Goal: Transaction & Acquisition: Purchase product/service

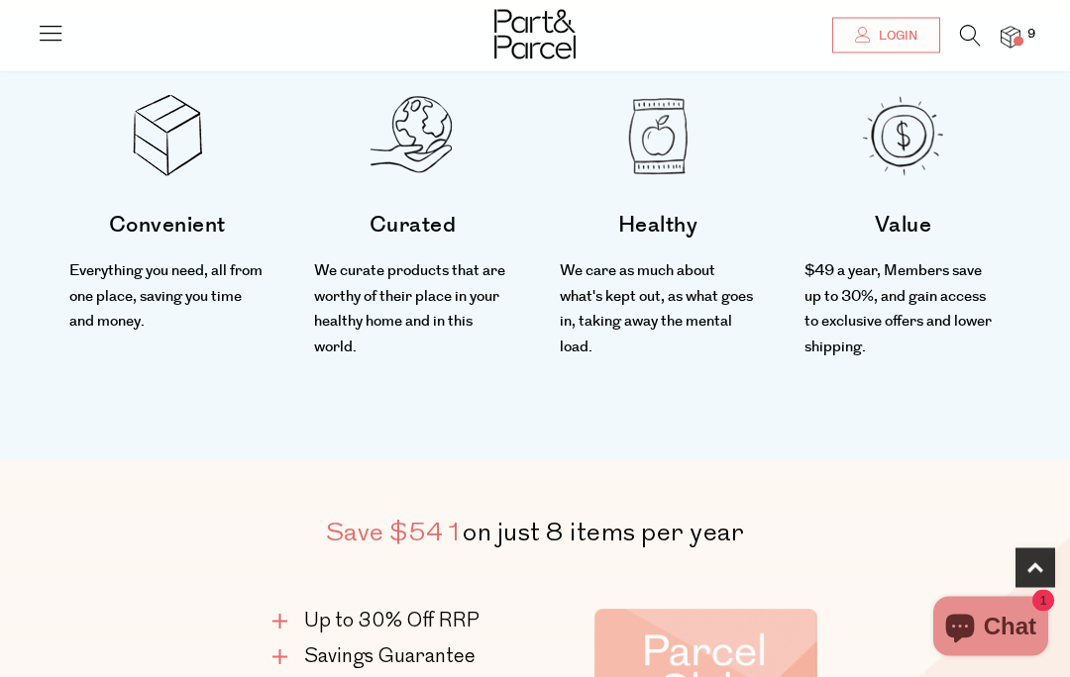
click at [1011, 36] on img at bounding box center [1010, 38] width 20 height 23
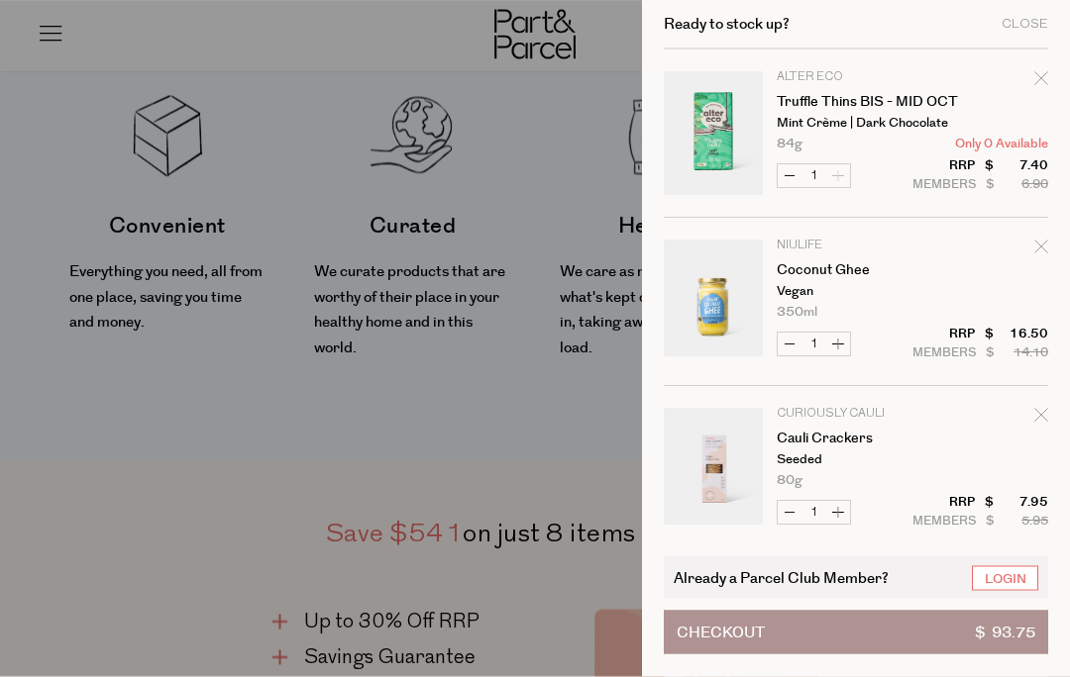
scroll to position [663, 0]
click at [1052, 75] on div "Ready to stock up? Close Image Product Total Qty Alter Eco Truffle Thins BIS - …" at bounding box center [856, 338] width 428 height 677
click at [1034, 70] on div "Remove Truffle Thins BIS - MID OCT" at bounding box center [1041, 81] width 14 height 27
type input "Add Membership"
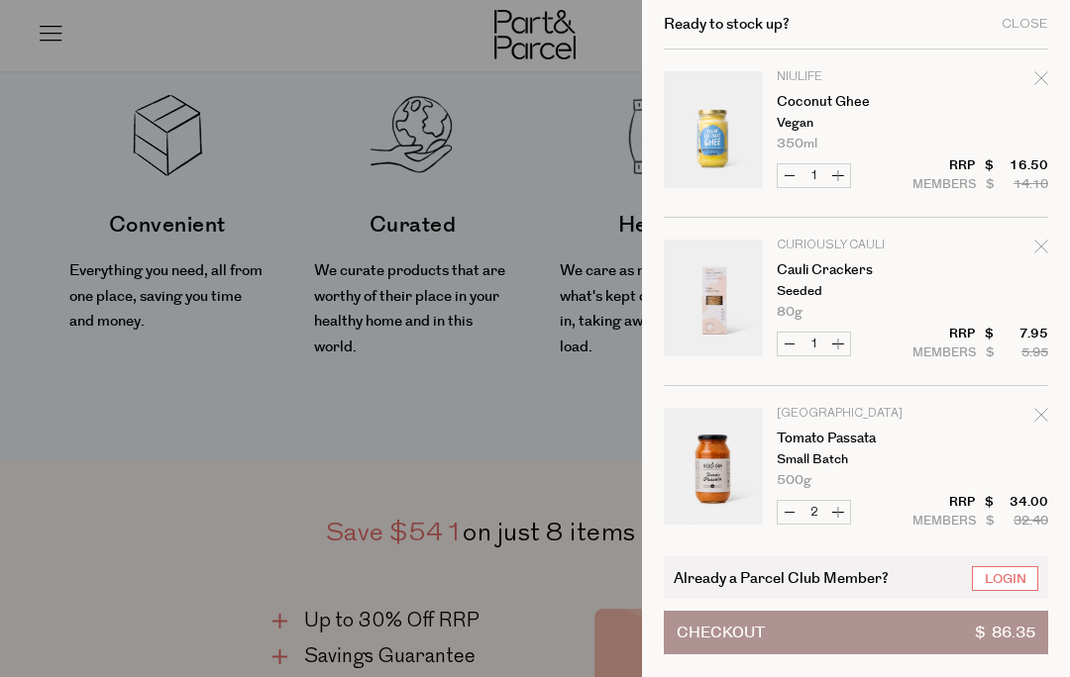
click at [1035, 82] on icon "Remove Coconut Ghee" at bounding box center [1041, 78] width 14 height 14
type input "Add Membership"
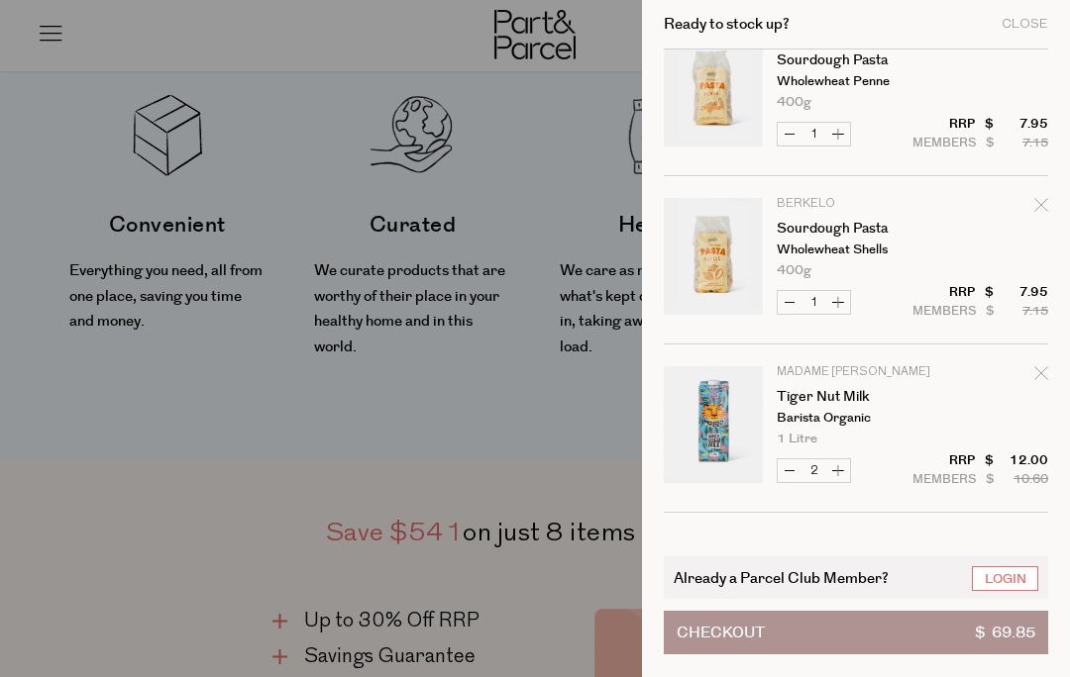
scroll to position [376, 0]
click at [837, 469] on button "Increase Tiger Nut Milk" at bounding box center [838, 473] width 24 height 23
type input "3"
click at [841, 474] on form "Image Product Total Qty Curiously Cauli Cauli Crackers Seeded 80g Only 15 Avail…" at bounding box center [856, 94] width 384 height 842
click at [845, 465] on form "Image Product Total Qty Curiously Cauli Cauli Crackers Seeded 80g Only 15 Avail…" at bounding box center [856, 94] width 384 height 842
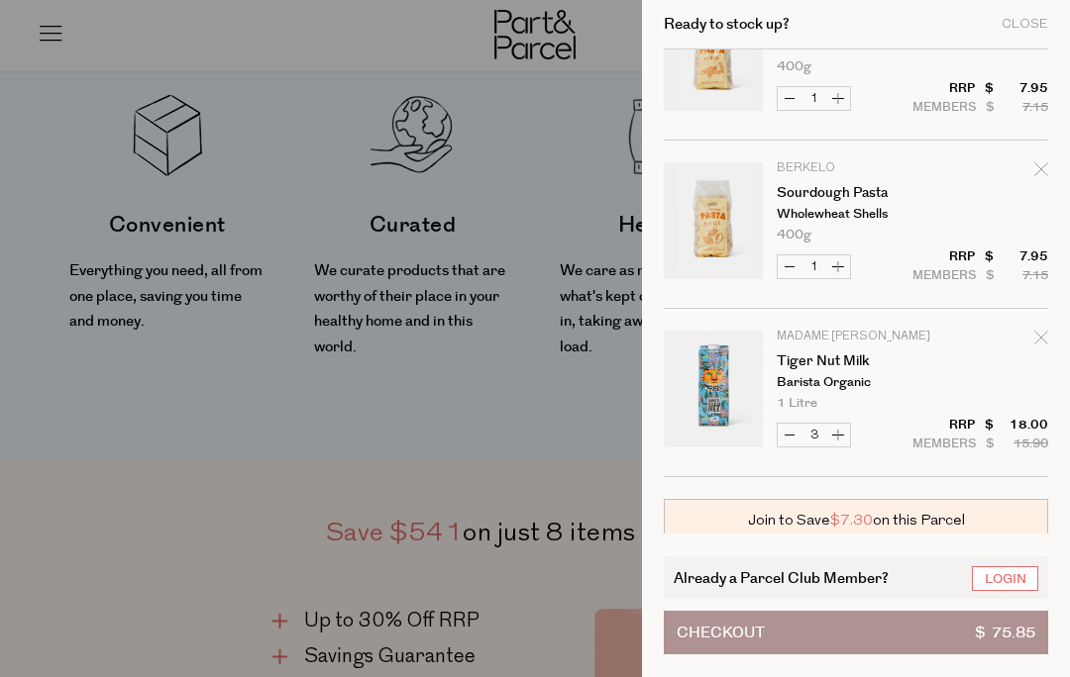
scroll to position [420, 0]
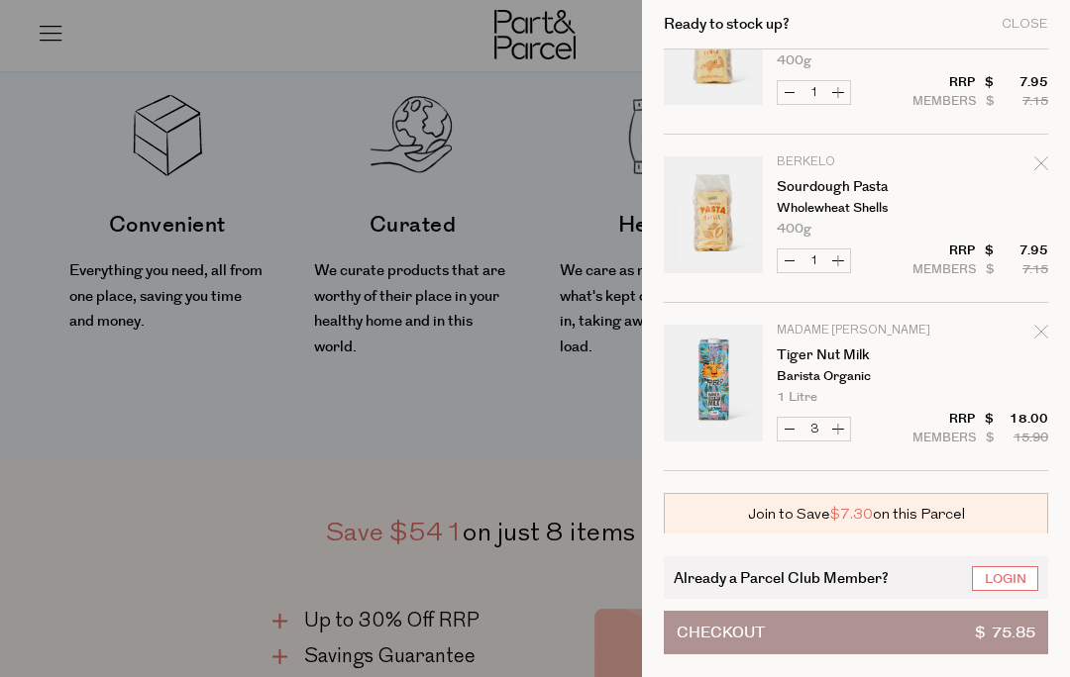
click at [843, 428] on button "Increase Tiger Nut Milk" at bounding box center [838, 429] width 24 height 23
type input "4"
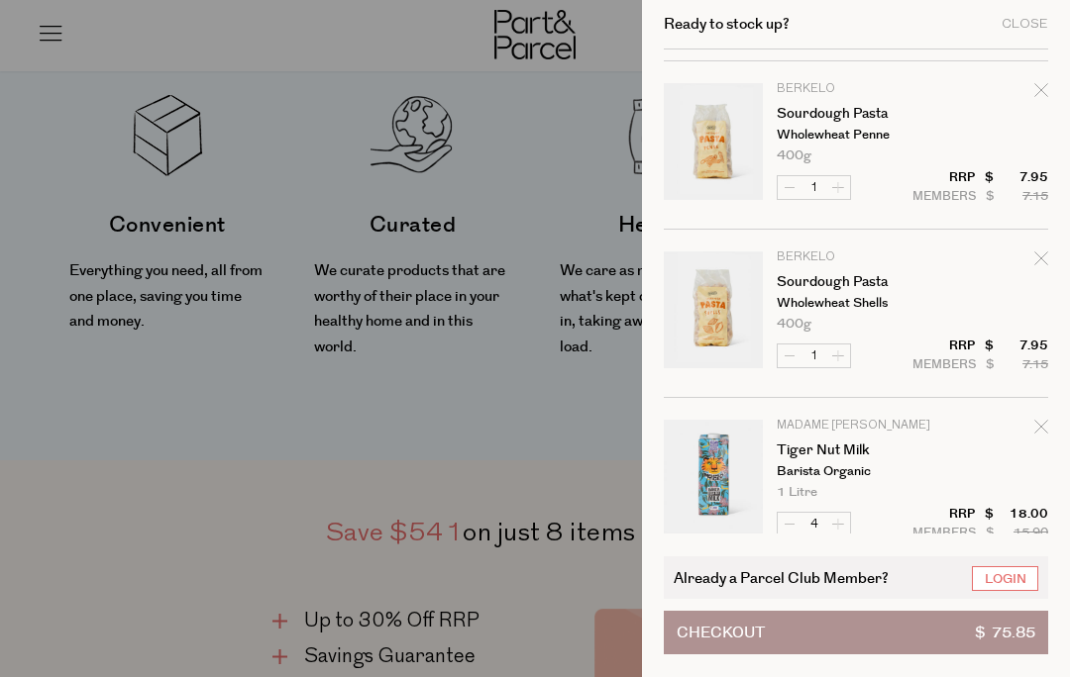
scroll to position [322, 0]
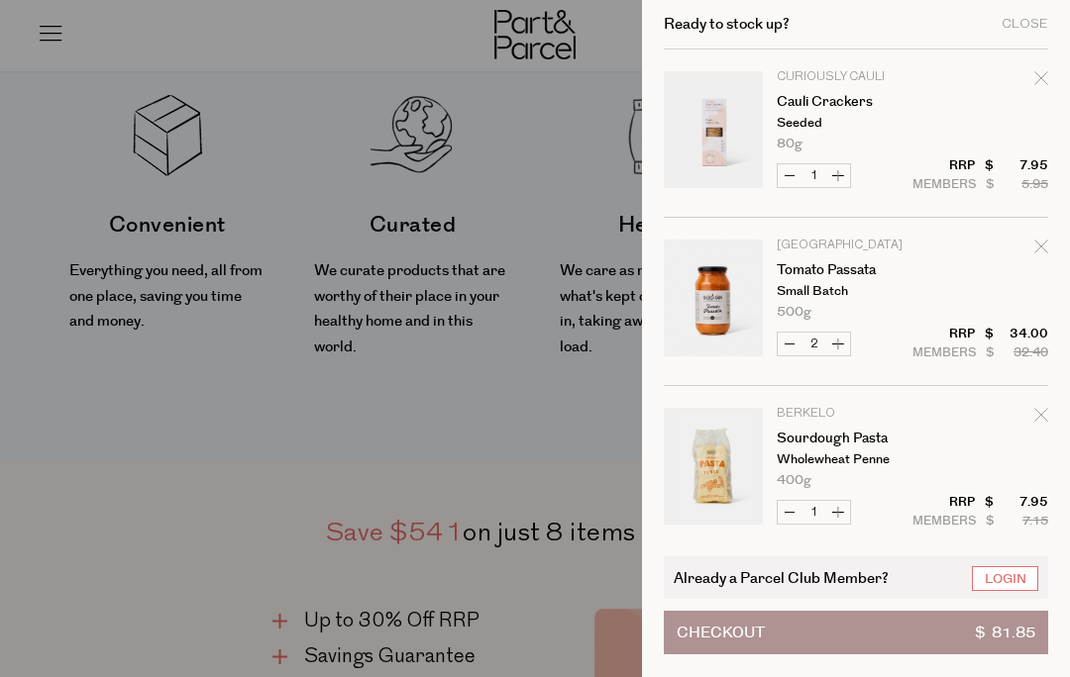
click at [1039, 419] on icon "Remove Sourdough Pasta" at bounding box center [1041, 415] width 14 height 14
type input "Add Membership"
click at [1028, 417] on td "Berkelo Sourdough Pasta Wholewheat Shells 400g Only 57 Available" at bounding box center [911, 447] width 271 height 79
click at [1025, 414] on td "Berkelo Sourdough Pasta Wholewheat Shells 400g Only 57 Available" at bounding box center [911, 447] width 271 height 79
click at [1045, 411] on icon "Remove Sourdough Pasta" at bounding box center [1040, 414] width 13 height 13
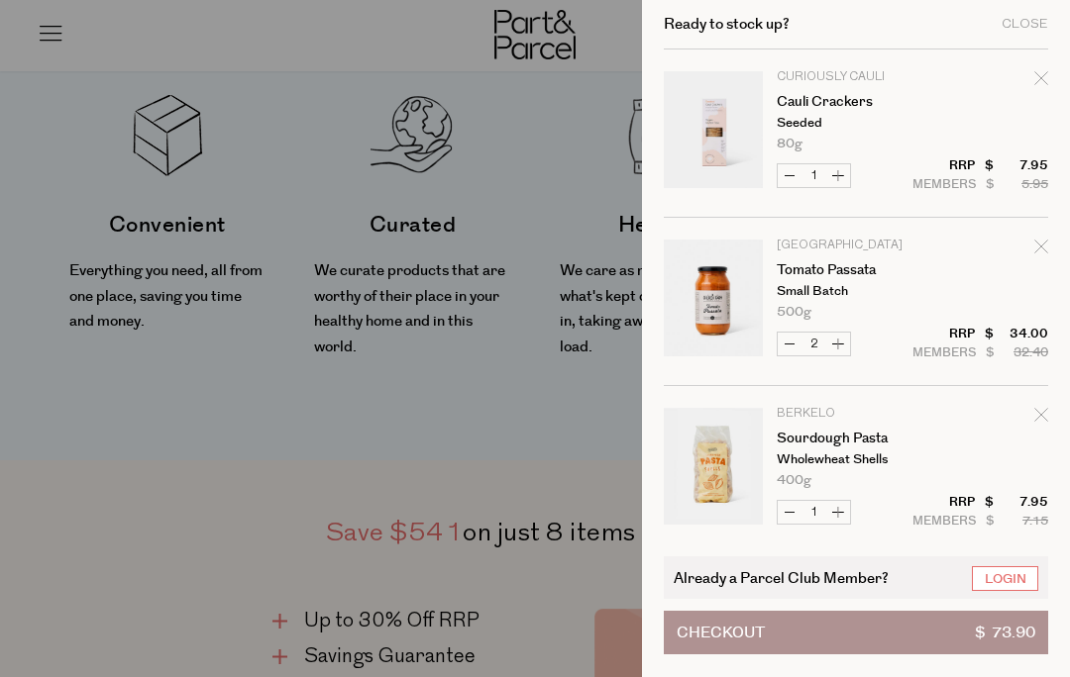
type input "Add Membership"
click at [581, 160] on div at bounding box center [535, 338] width 1070 height 677
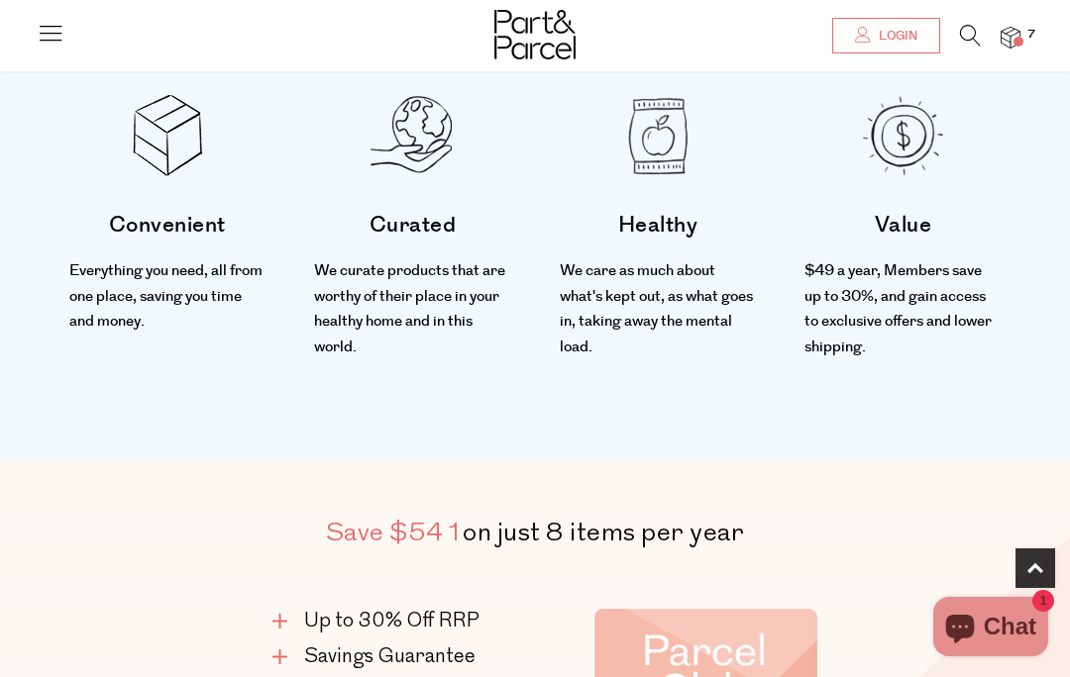
click at [970, 30] on icon at bounding box center [970, 36] width 21 height 22
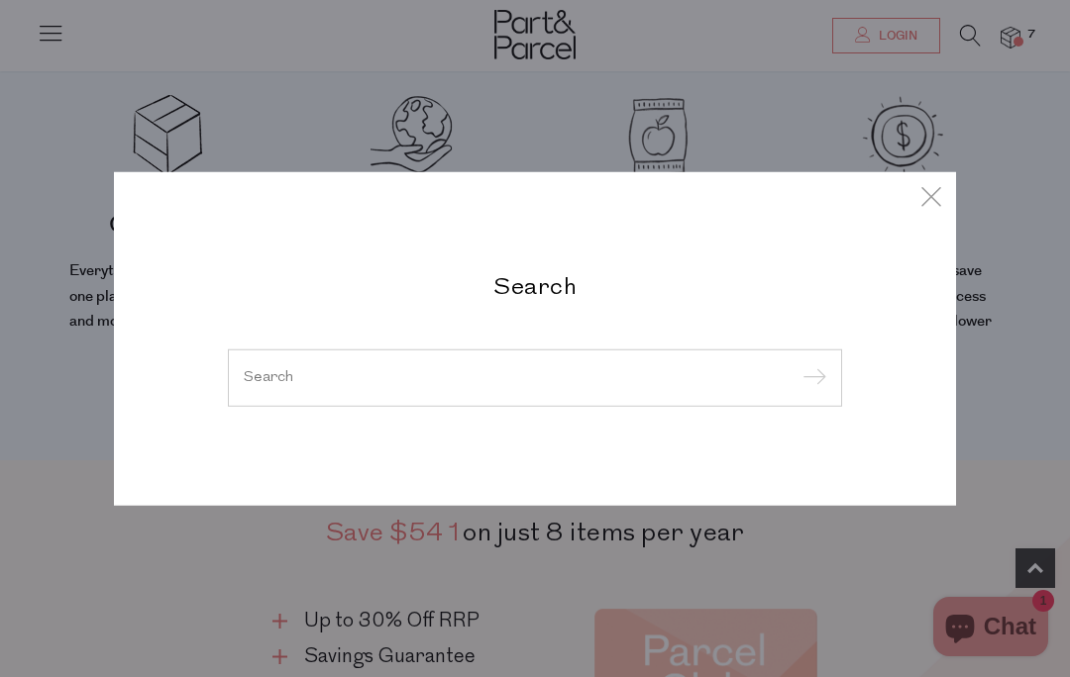
click at [964, 28] on div "Search" at bounding box center [534, 338] width 961 height 677
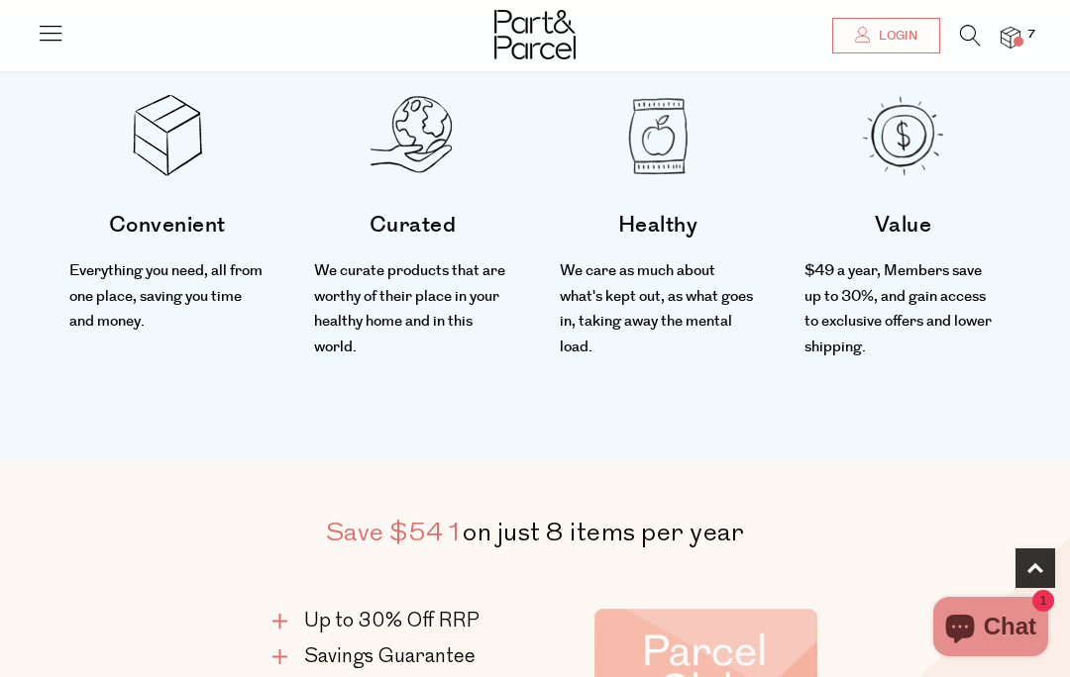
click at [975, 29] on icon at bounding box center [970, 36] width 21 height 22
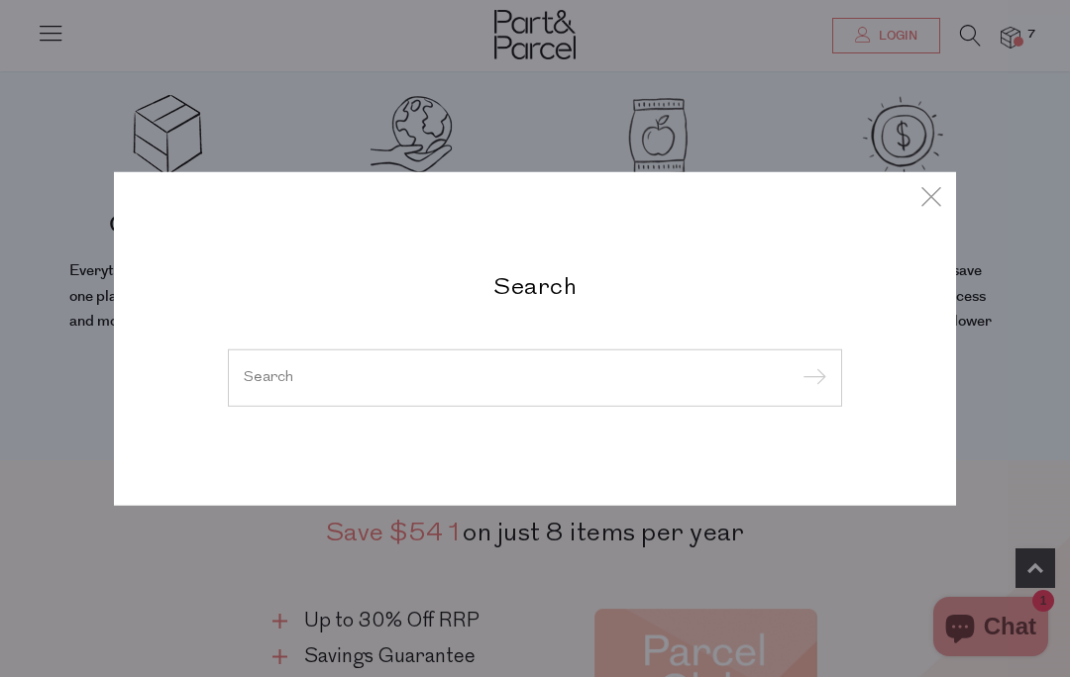
click at [458, 364] on div at bounding box center [535, 378] width 614 height 57
click at [285, 374] on input "search" at bounding box center [535, 377] width 582 height 15
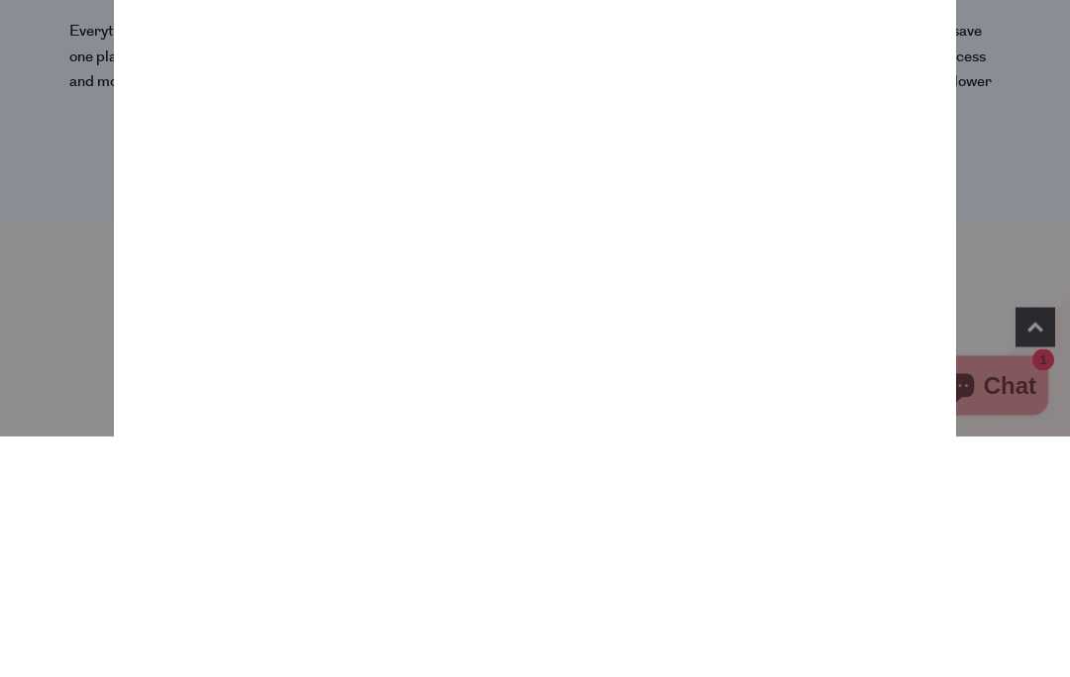
type input "Tigernut"
click at [810, 132] on input "submit" at bounding box center [811, 147] width 30 height 30
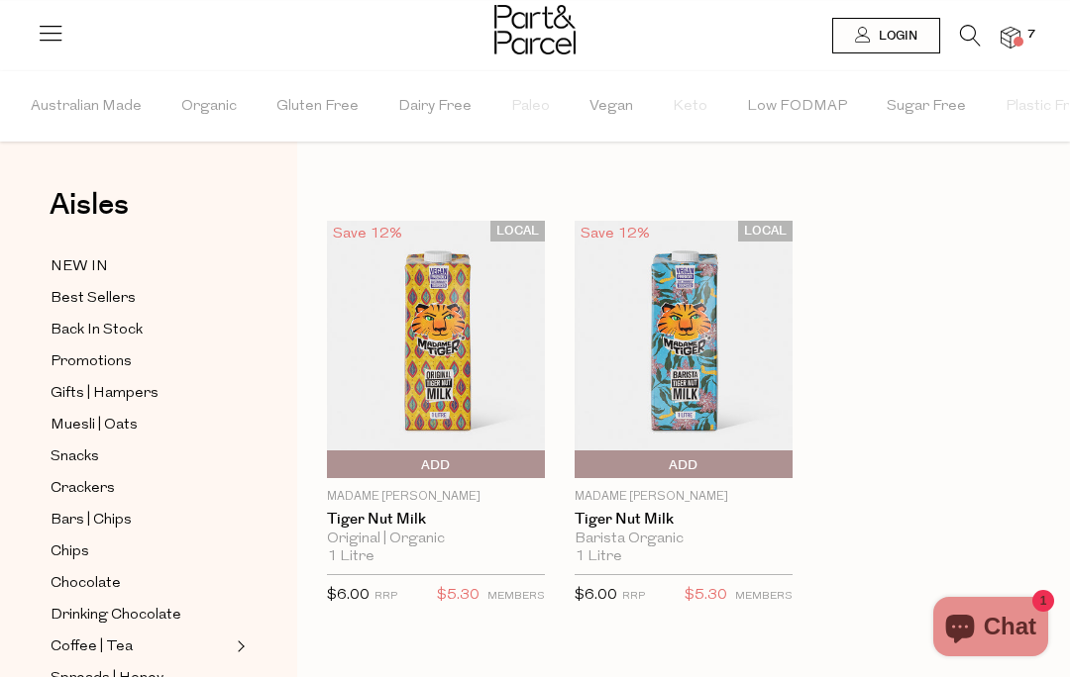
type input "4"
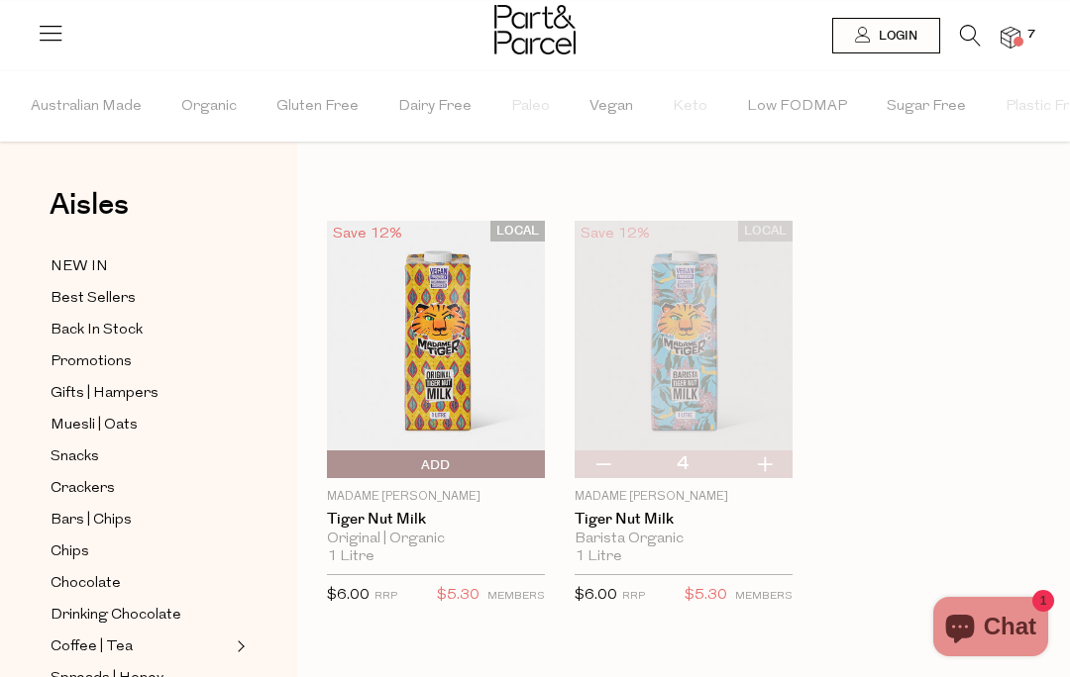
click at [332, 463] on span "Add To Parcel" at bounding box center [332, 466] width 0 height 30
click at [332, 462] on span "Adding..." at bounding box center [332, 466] width 0 height 30
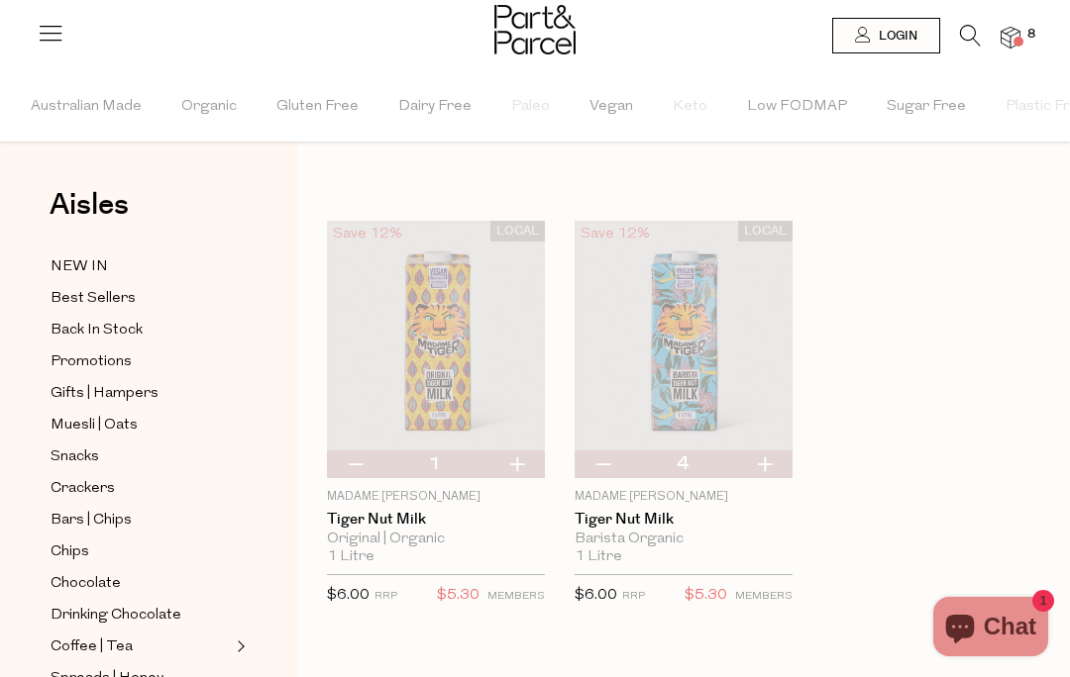
click at [521, 462] on button "button" at bounding box center [516, 465] width 56 height 28
type input "2"
click at [955, 32] on li at bounding box center [960, 40] width 41 height 31
click at [962, 36] on icon at bounding box center [970, 36] width 21 height 22
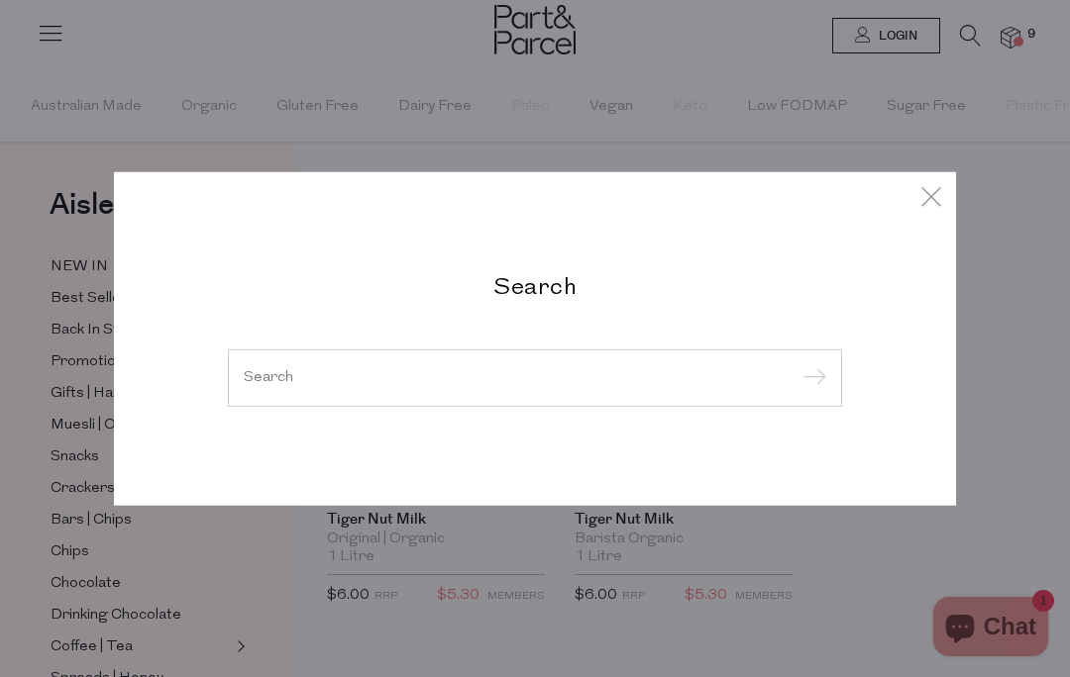
click at [449, 379] on input "search" at bounding box center [535, 377] width 582 height 15
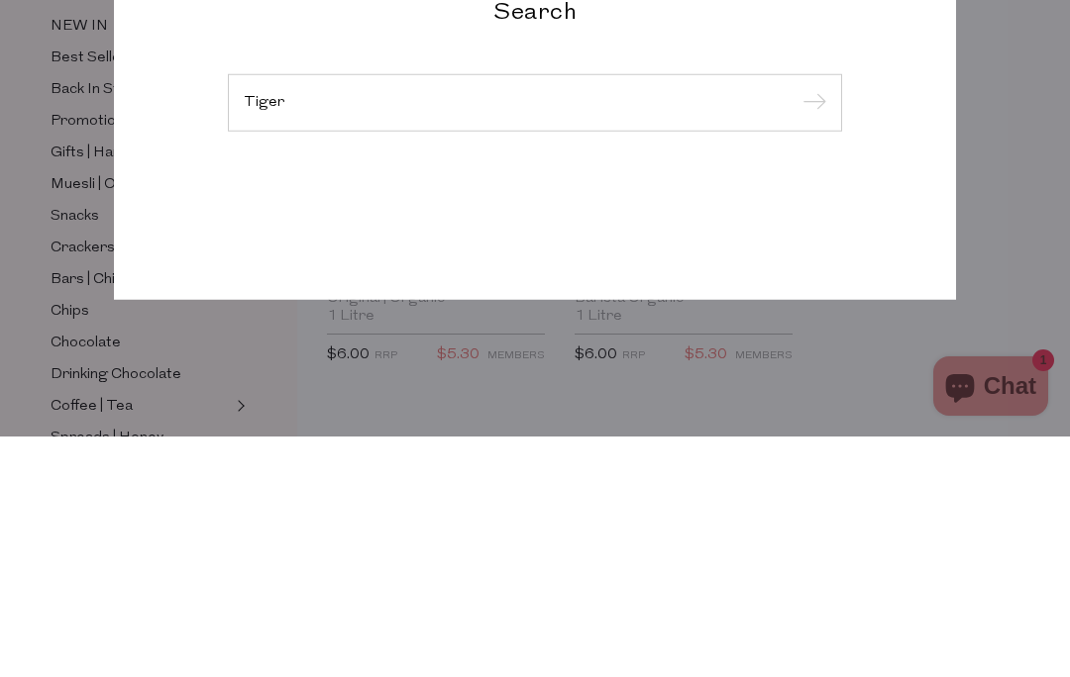
type input "Tiger"
click at [810, 330] on input "submit" at bounding box center [811, 345] width 30 height 30
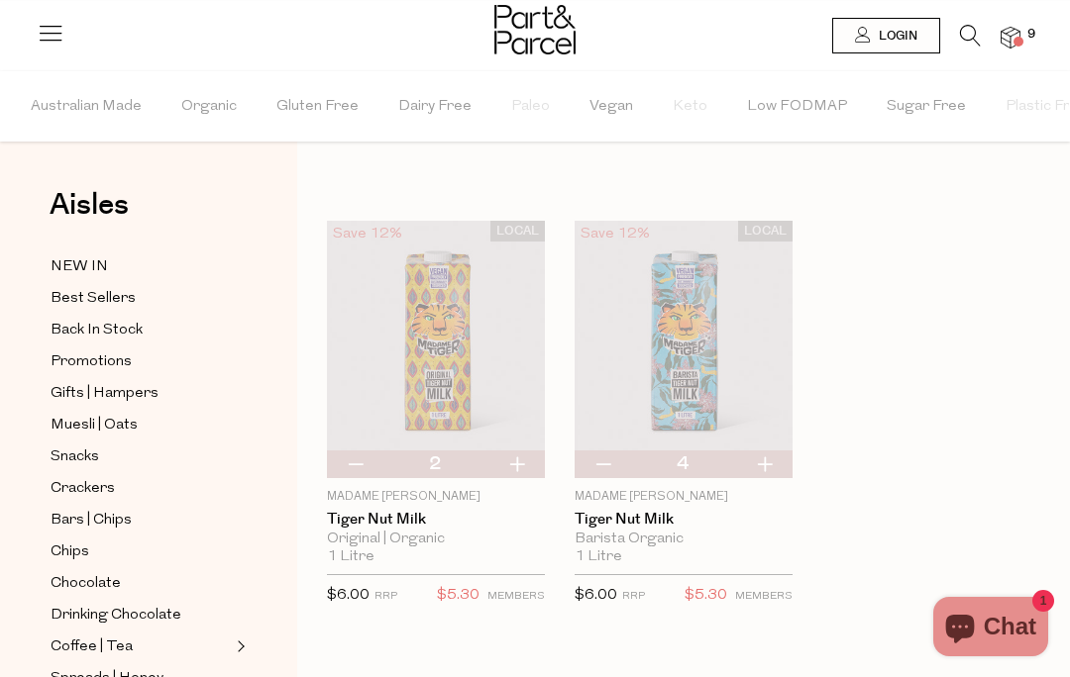
click at [994, 467] on div "LOCAL Save 12% 2 Add To Parcel Madame Tiger Tiger Nut Milk Original | Organic 1…" at bounding box center [668, 435] width 743 height 428
click at [101, 261] on span "NEW IN" at bounding box center [79, 268] width 57 height 24
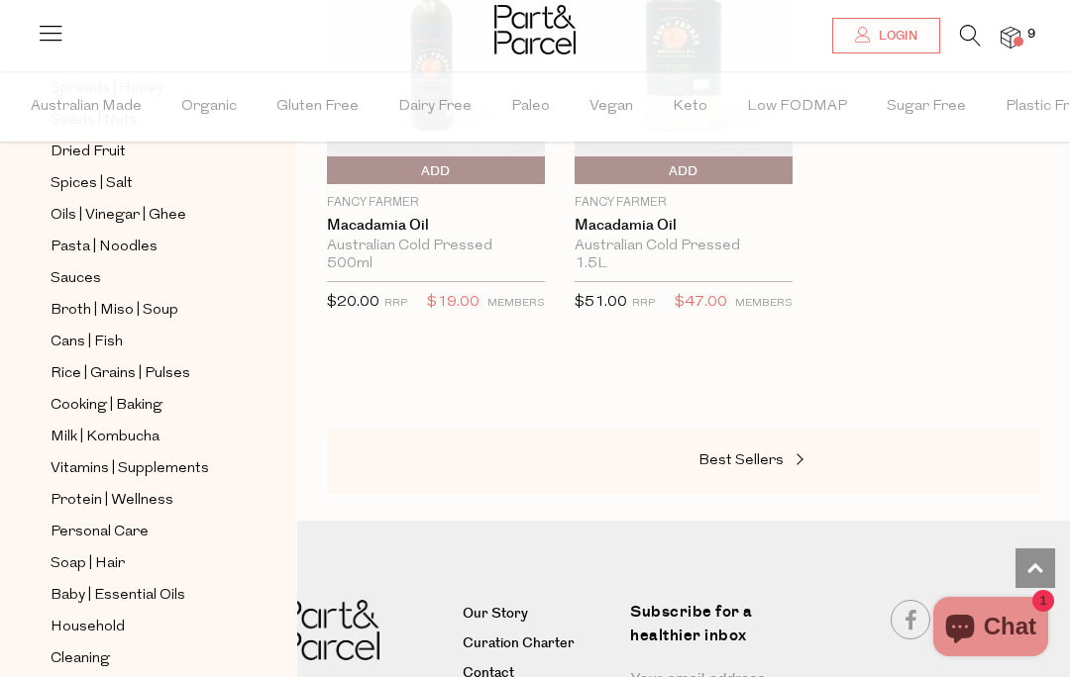
scroll to position [579, 0]
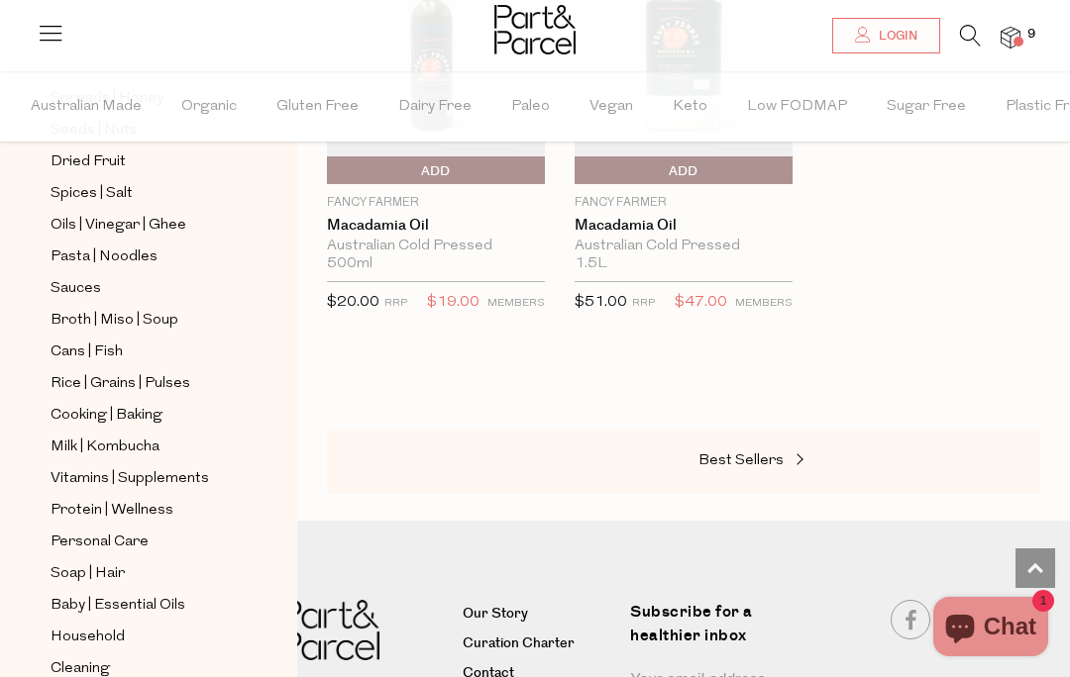
click at [134, 531] on span "Personal Care" at bounding box center [100, 543] width 98 height 24
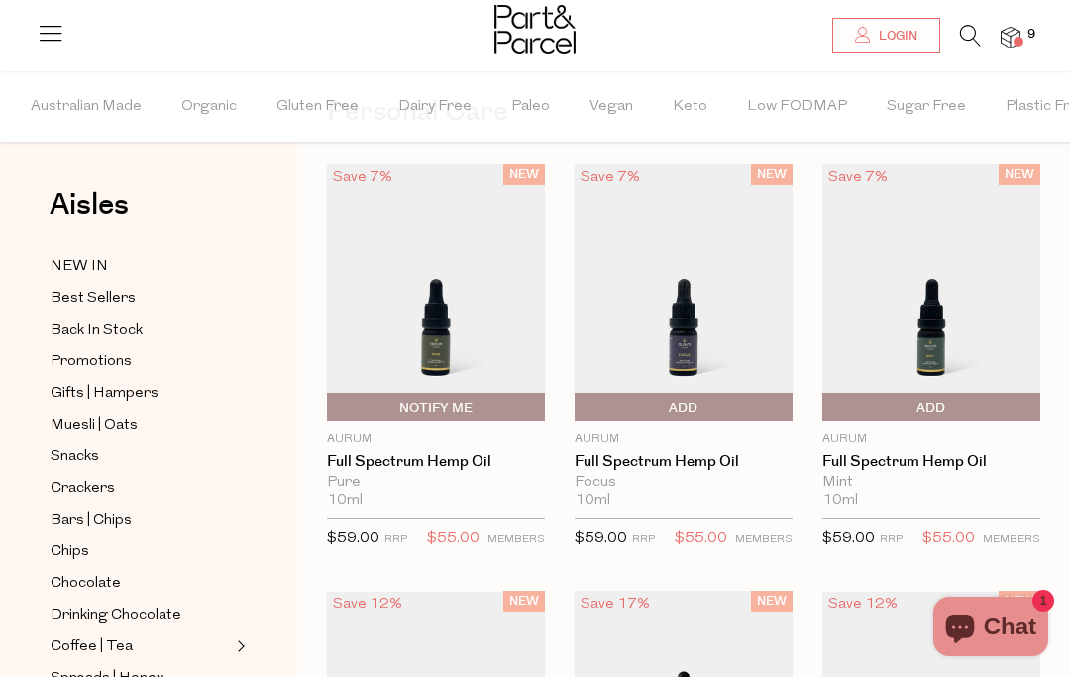
click at [108, 572] on span "Chocolate" at bounding box center [86, 584] width 70 height 24
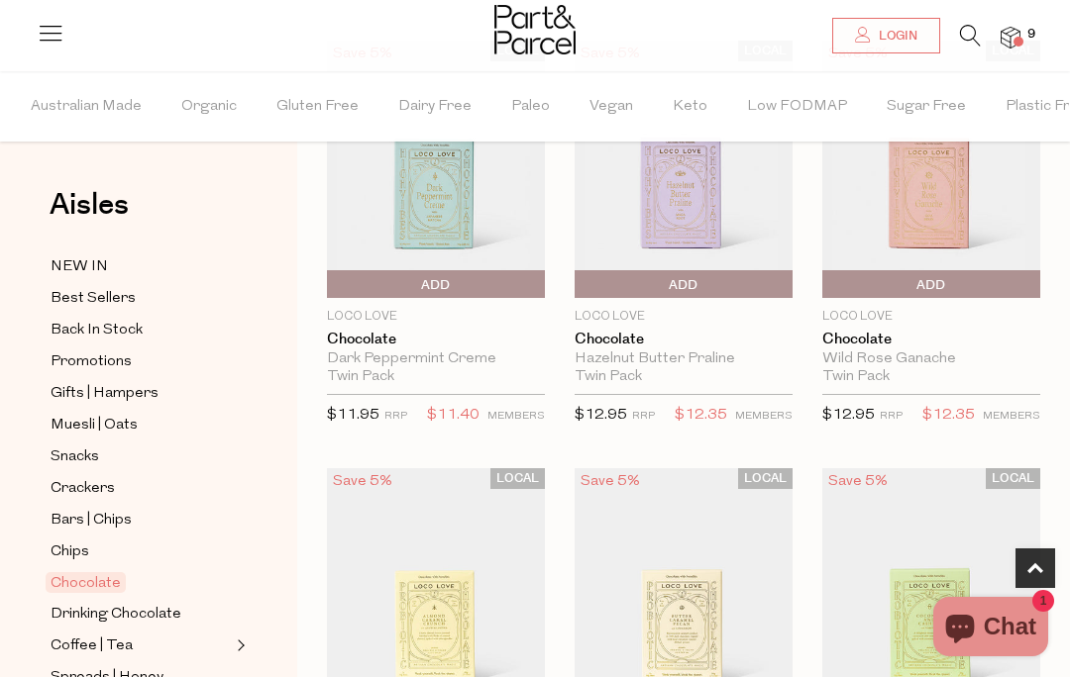
scroll to position [646, 0]
click at [579, 285] on span "Add To Parcel" at bounding box center [579, 284] width 0 height 30
click at [579, 269] on span "Adding..." at bounding box center [579, 284] width 0 height 30
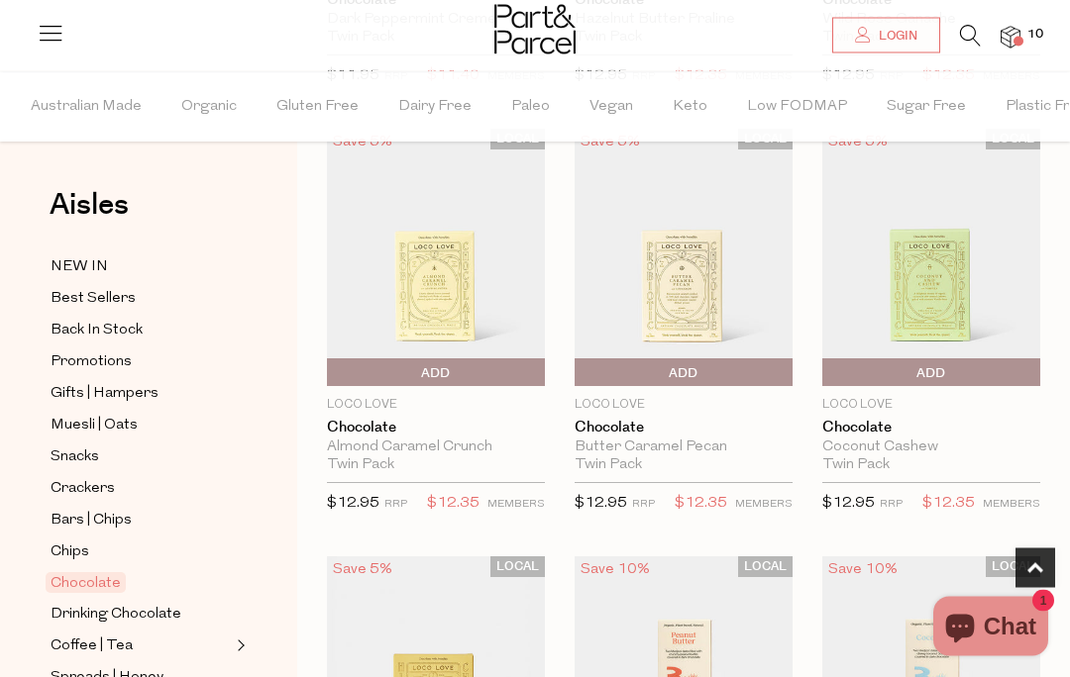
click at [482, 360] on span "Add To Parcel" at bounding box center [436, 375] width 208 height 30
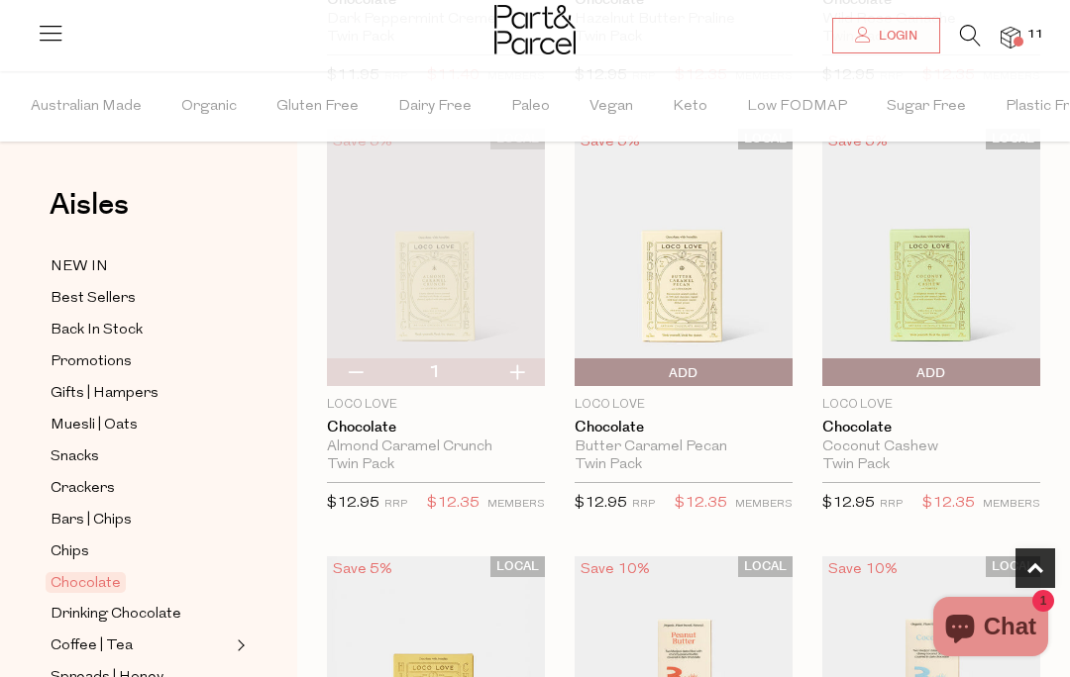
click at [425, 353] on img at bounding box center [436, 258] width 218 height 258
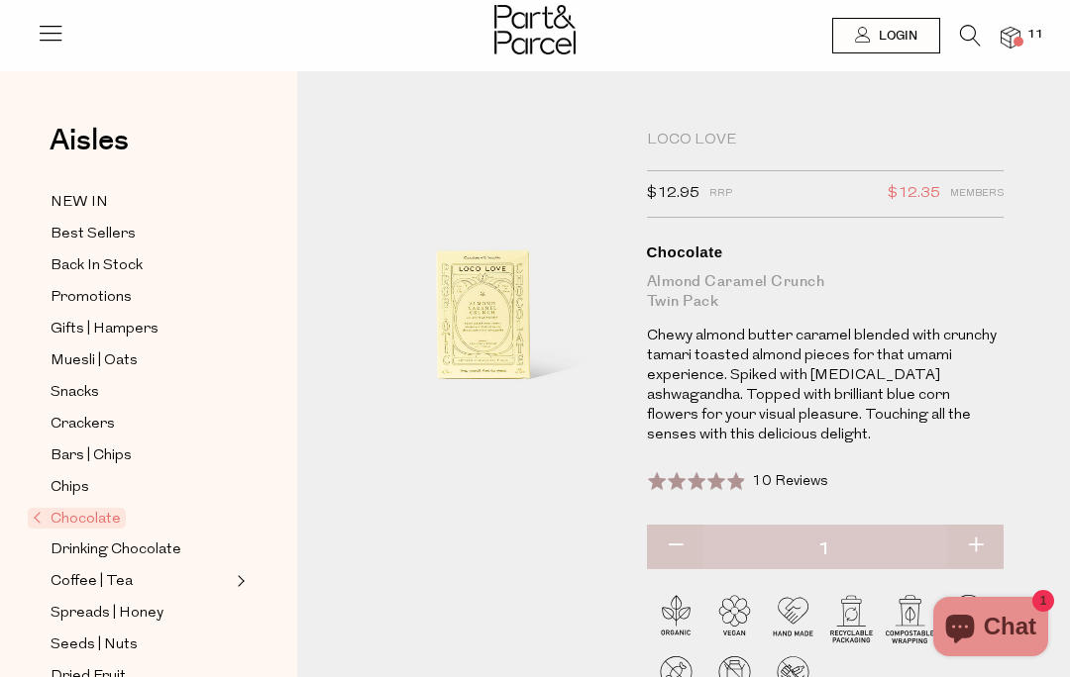
click at [960, 45] on icon at bounding box center [970, 36] width 21 height 22
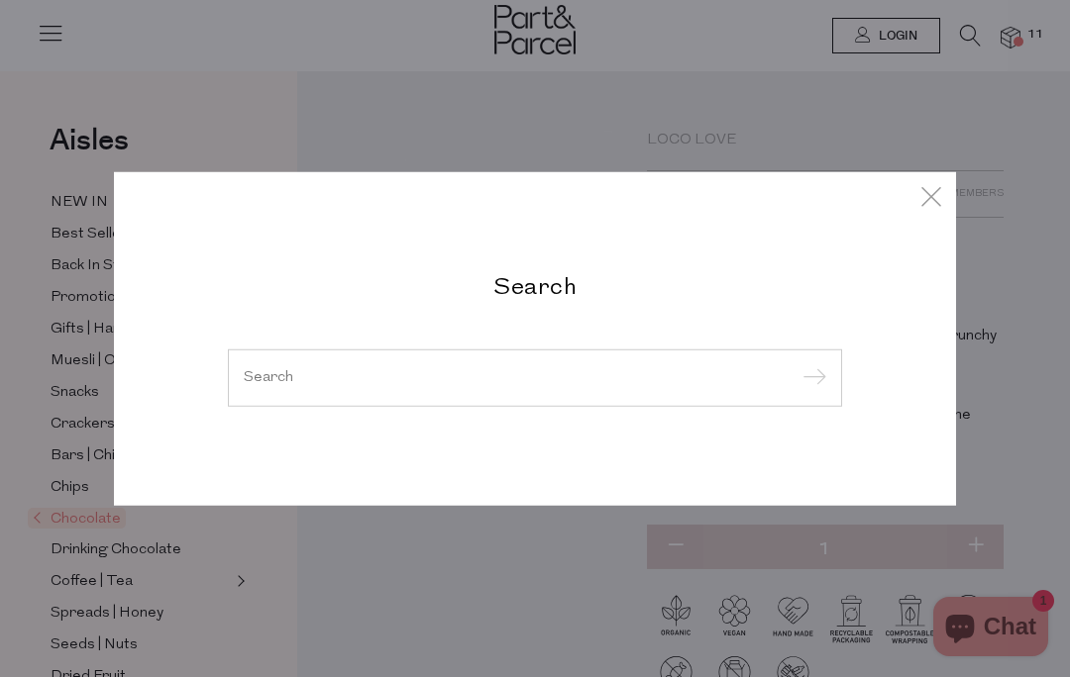
click at [305, 370] on input "search" at bounding box center [535, 377] width 582 height 15
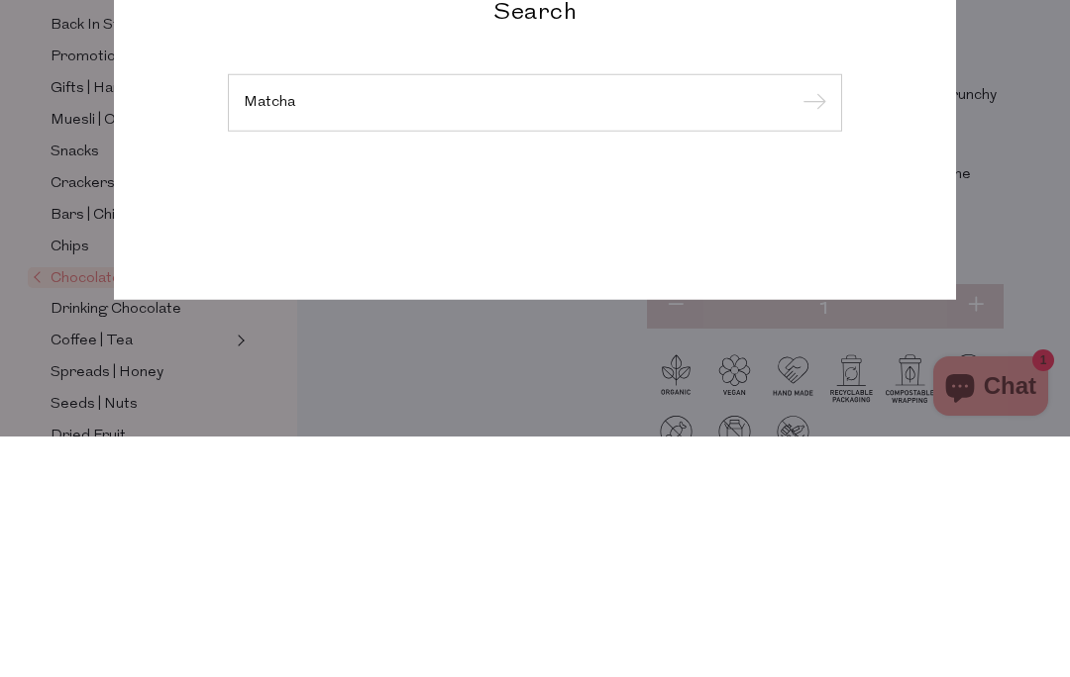
type input "Matcha"
click at [810, 330] on input "submit" at bounding box center [811, 345] width 30 height 30
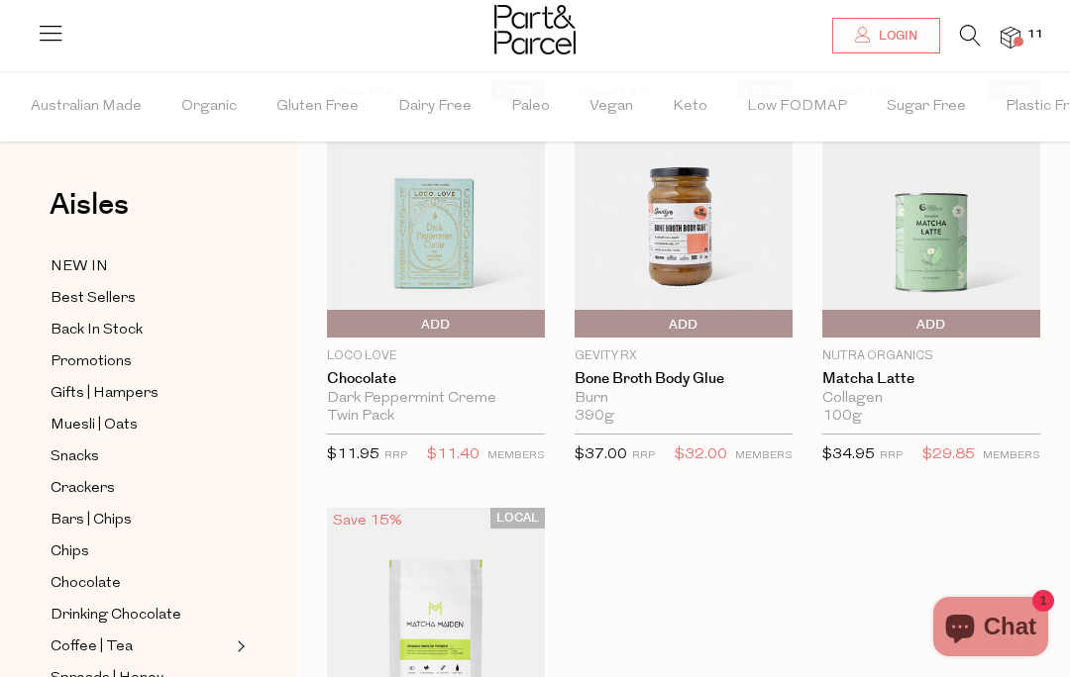
scroll to position [107, 0]
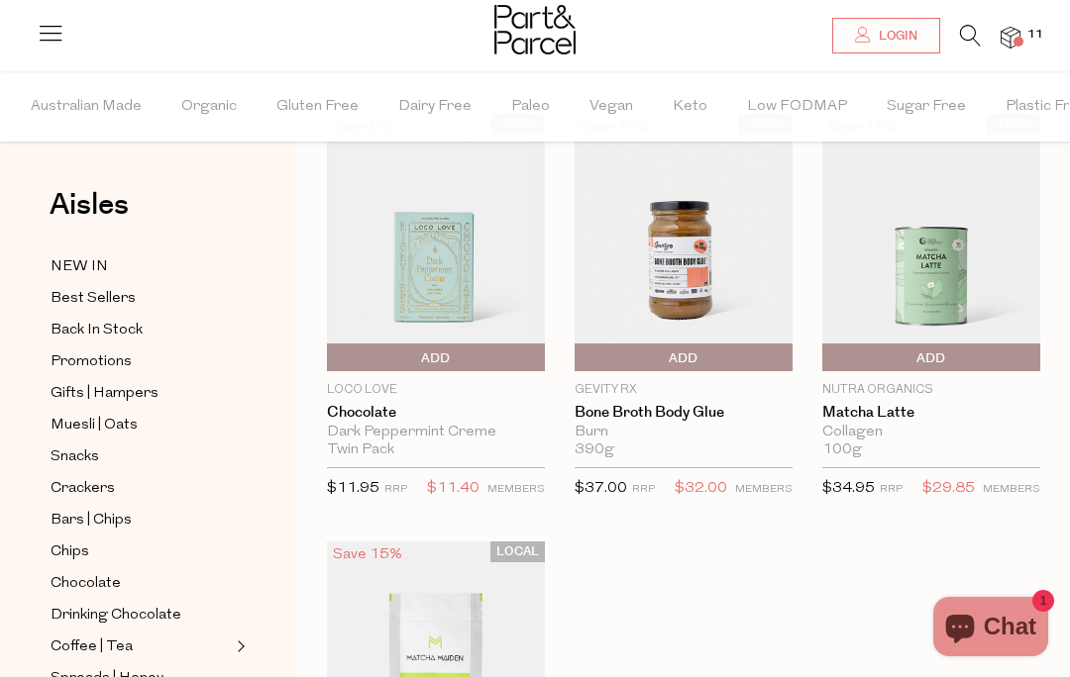
click at [966, 47] on link at bounding box center [970, 41] width 21 height 21
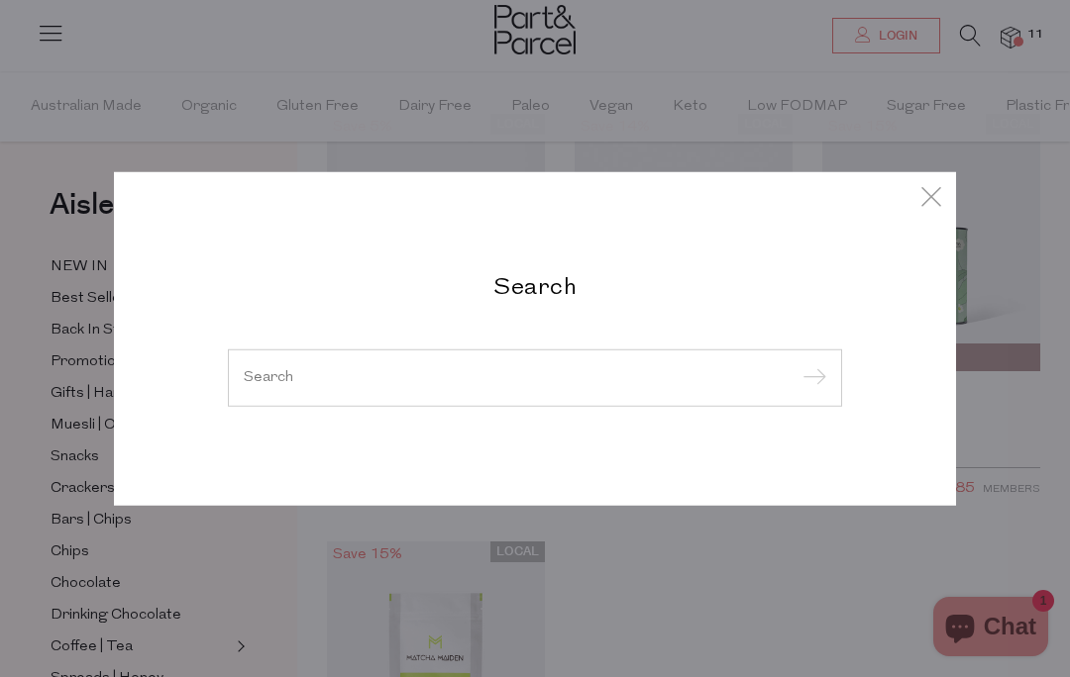
click at [446, 382] on input "search" at bounding box center [535, 377] width 582 height 15
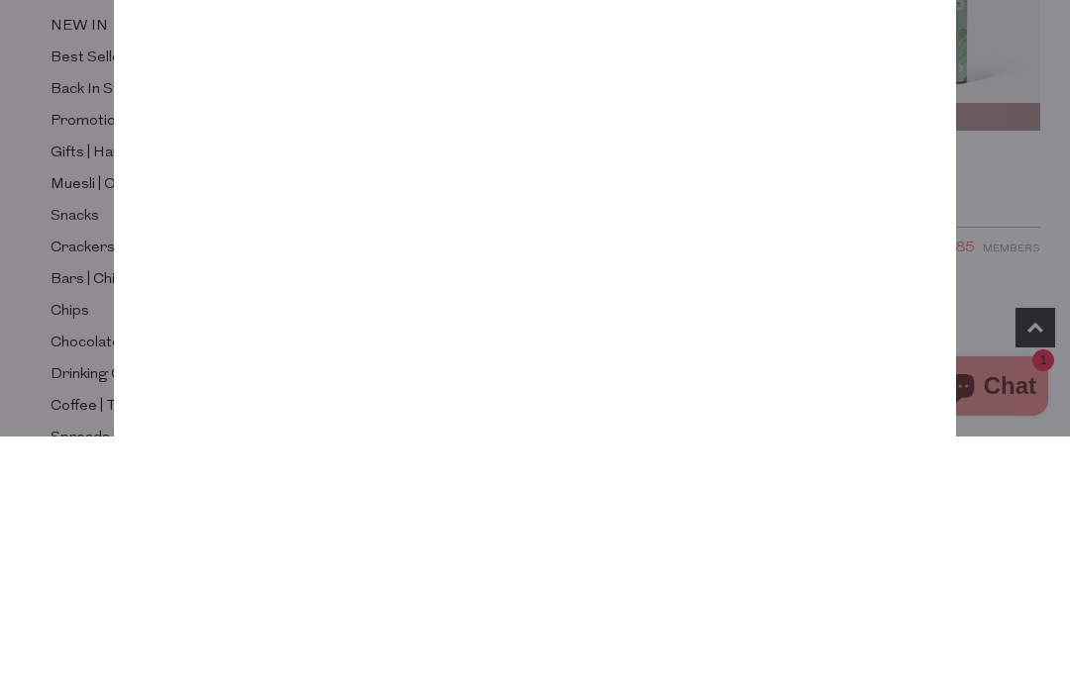
type input "Chai"
click at [810, 175] on input "submit" at bounding box center [811, 190] width 30 height 30
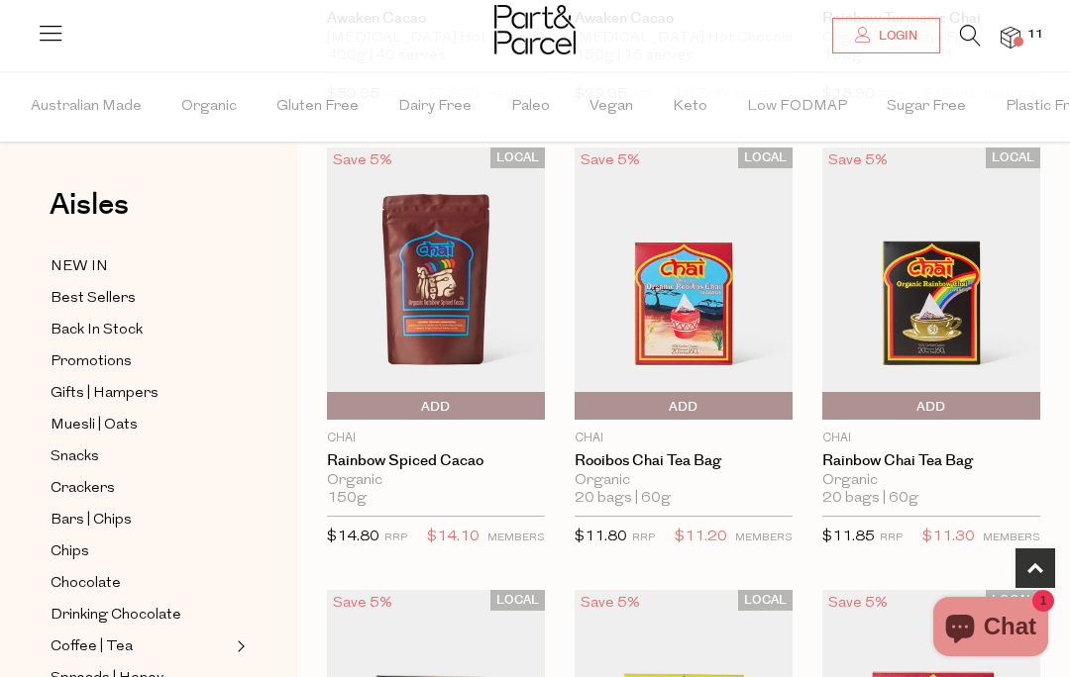
scroll to position [943, 0]
click at [425, 318] on img at bounding box center [436, 285] width 218 height 272
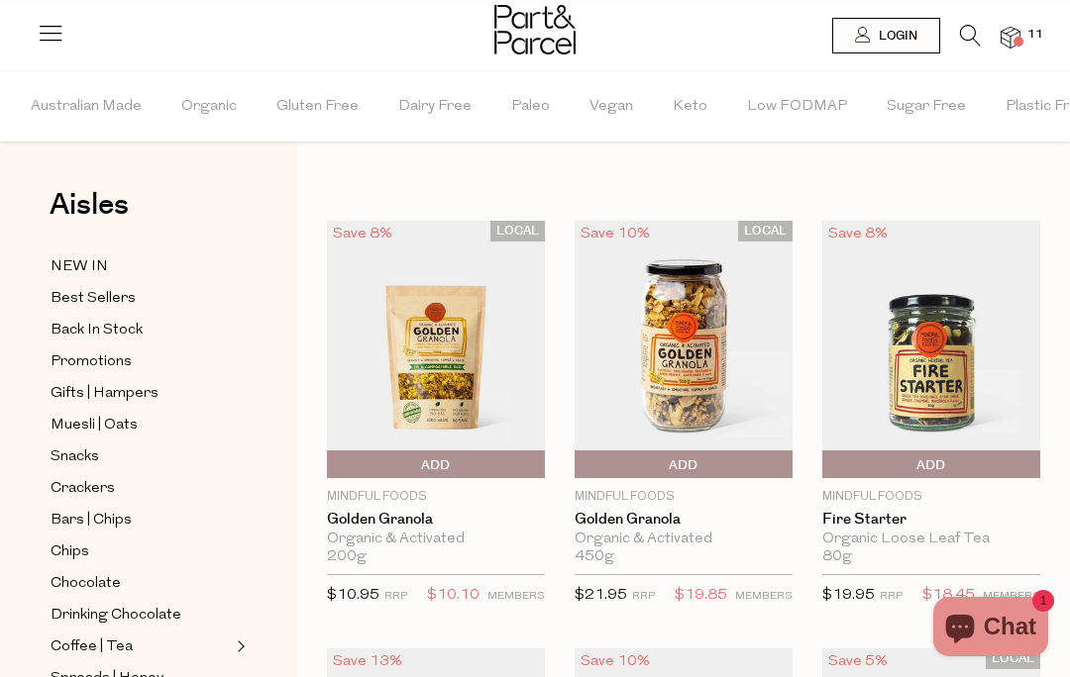
click at [881, 39] on span "Login" at bounding box center [896, 36] width 44 height 17
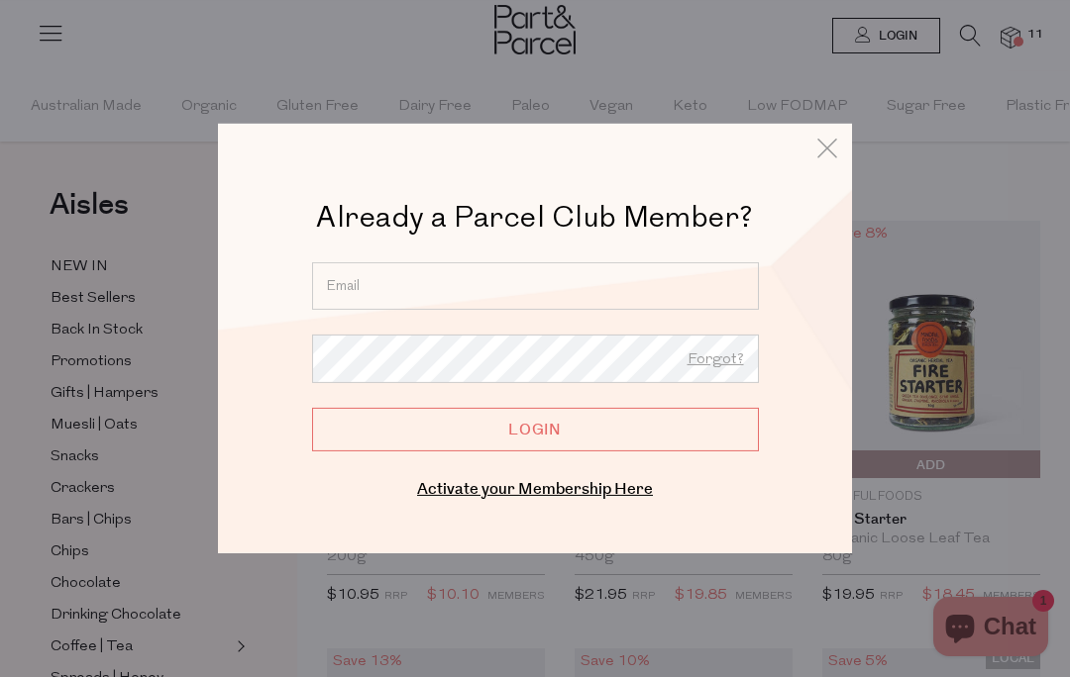
click at [554, 285] on input "email" at bounding box center [535, 286] width 447 height 48
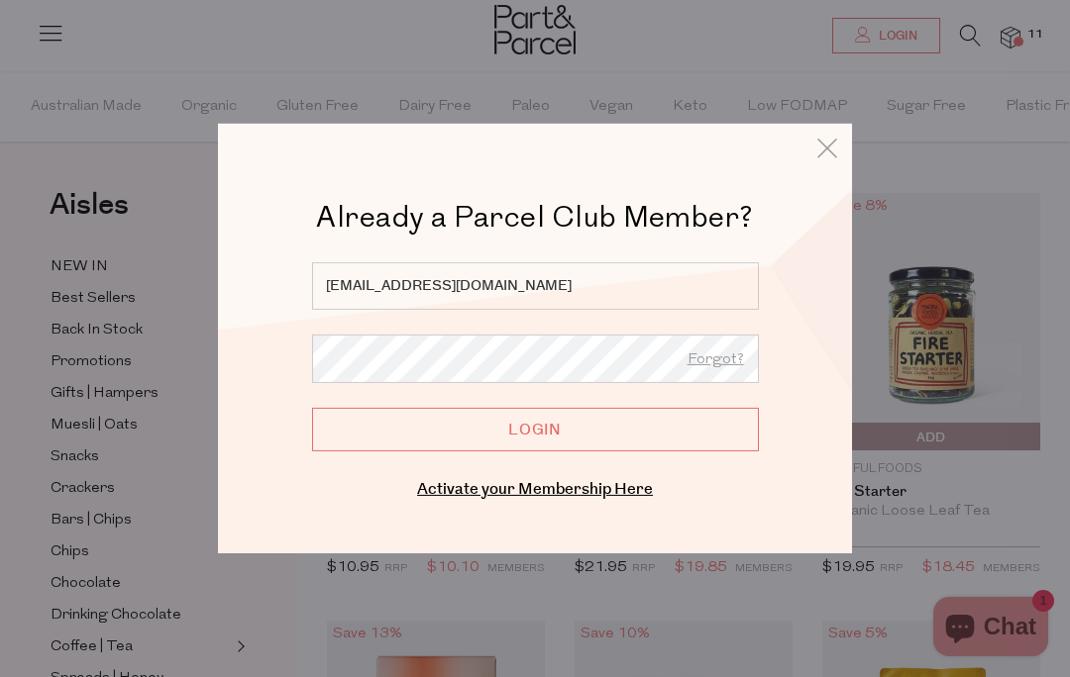
scroll to position [26, 0]
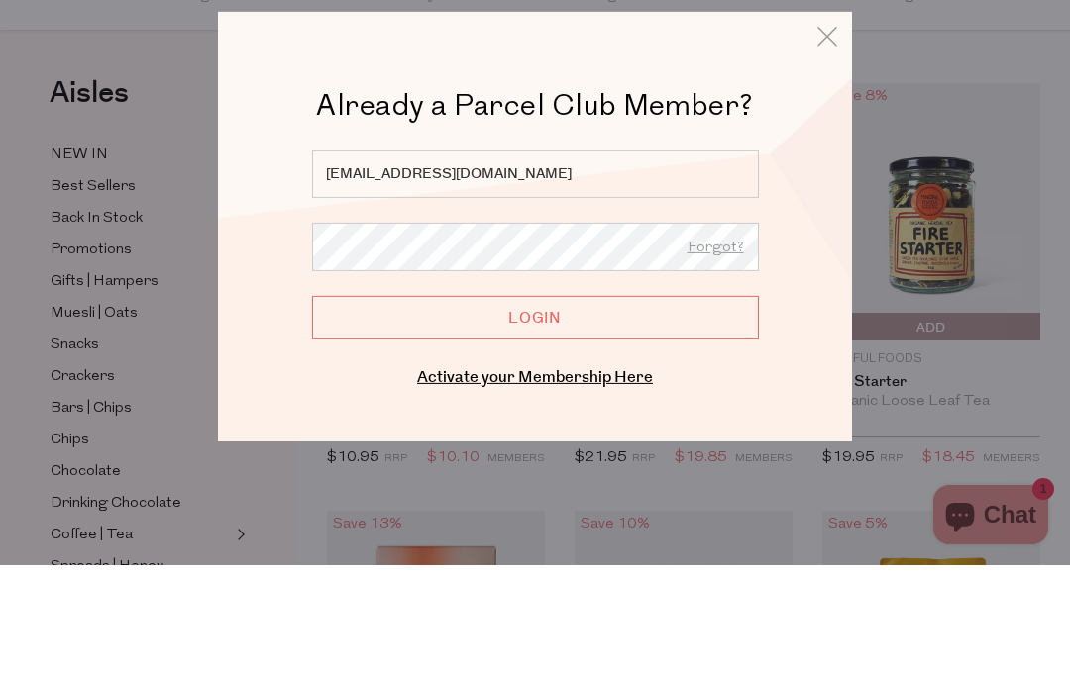
type input "louiemmac@gmail.com"
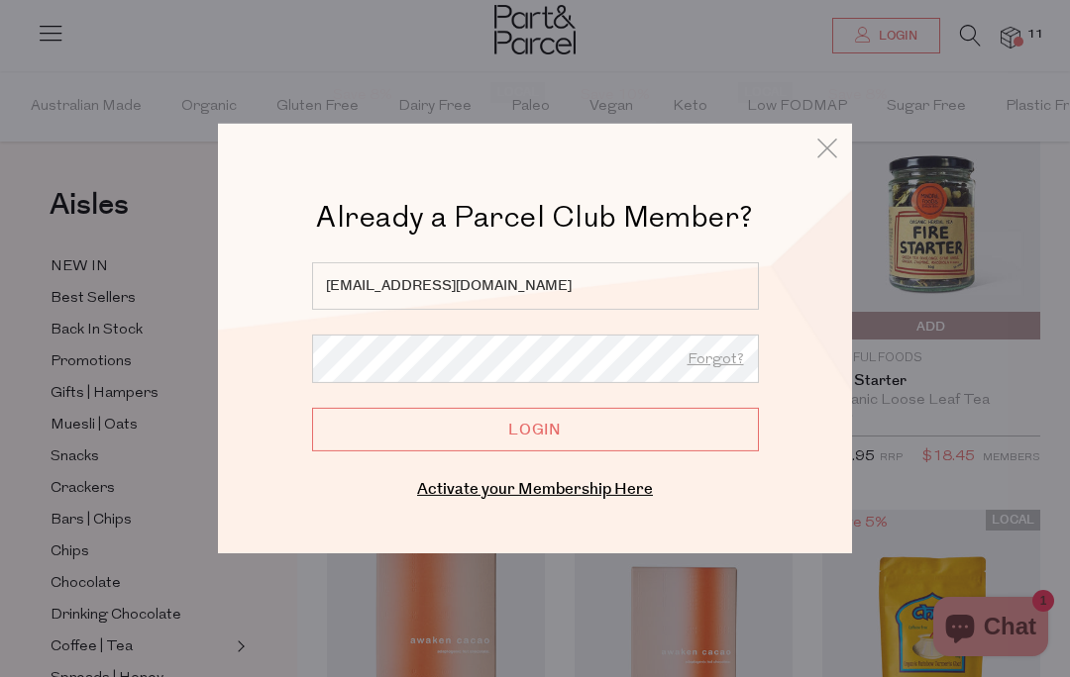
scroll to position [138, 0]
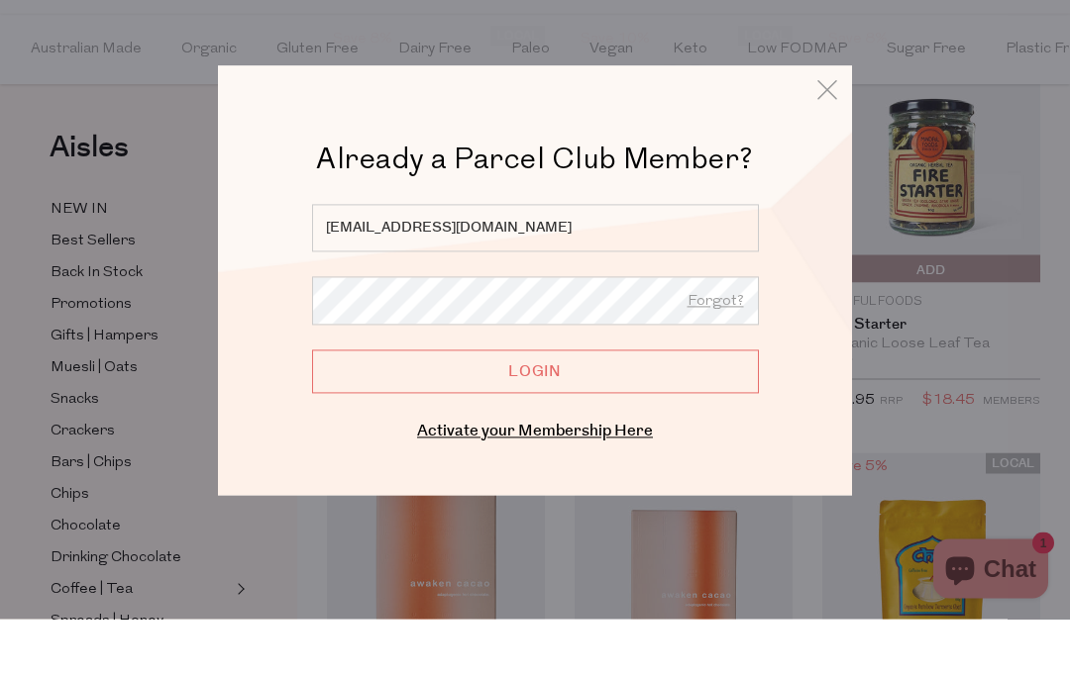
click at [723, 348] on link "Forgot?" at bounding box center [715, 361] width 56 height 26
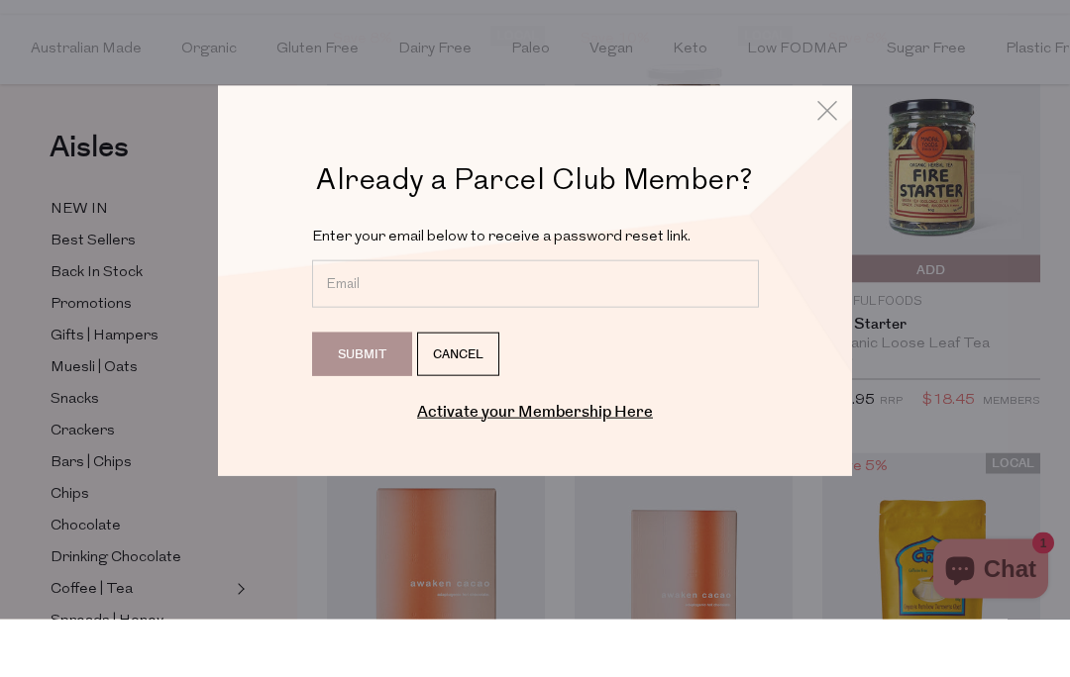
scroll to position [196, 0]
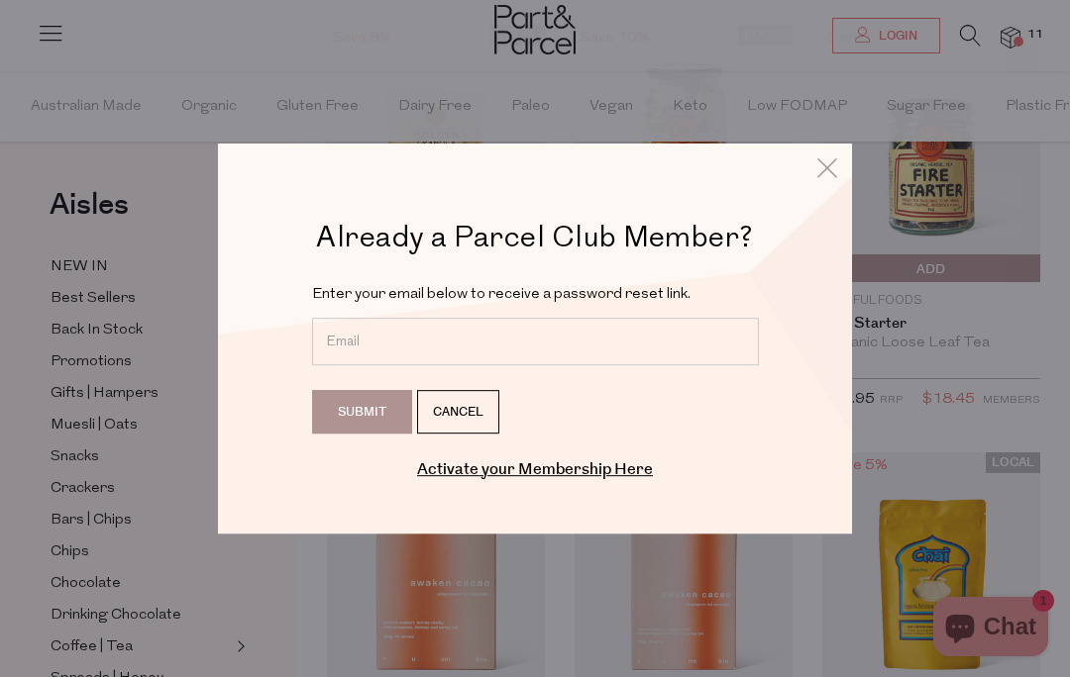
click at [369, 434] on input "Submit" at bounding box center [362, 412] width 100 height 44
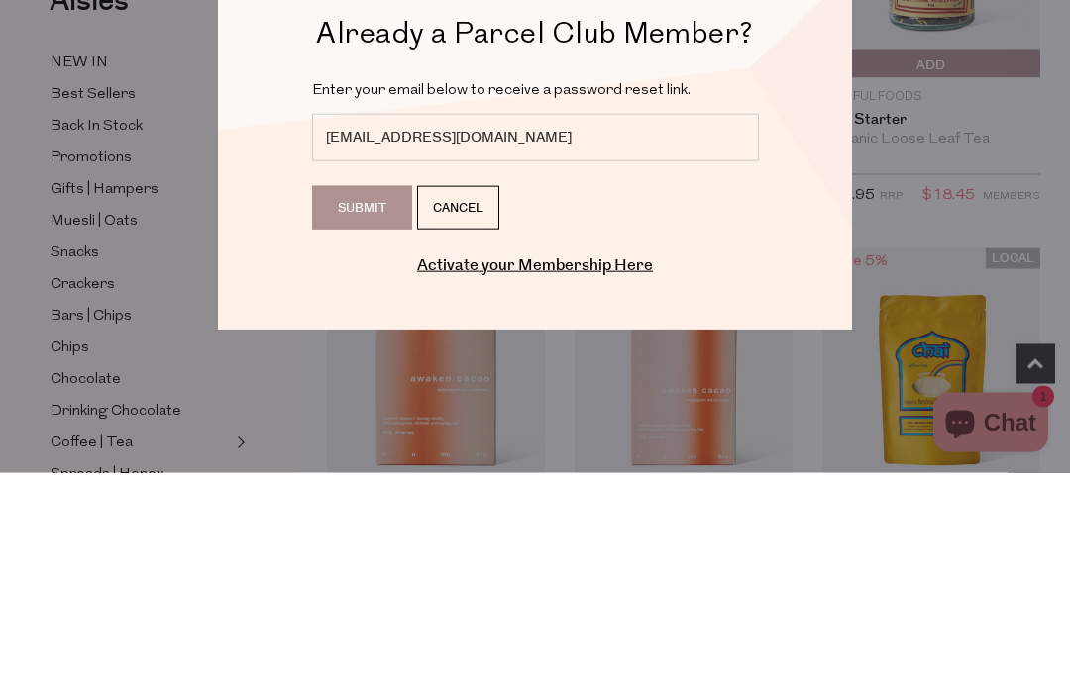
type input "louiemmac@gmail.com"
click at [364, 390] on input "Submit" at bounding box center [362, 412] width 100 height 44
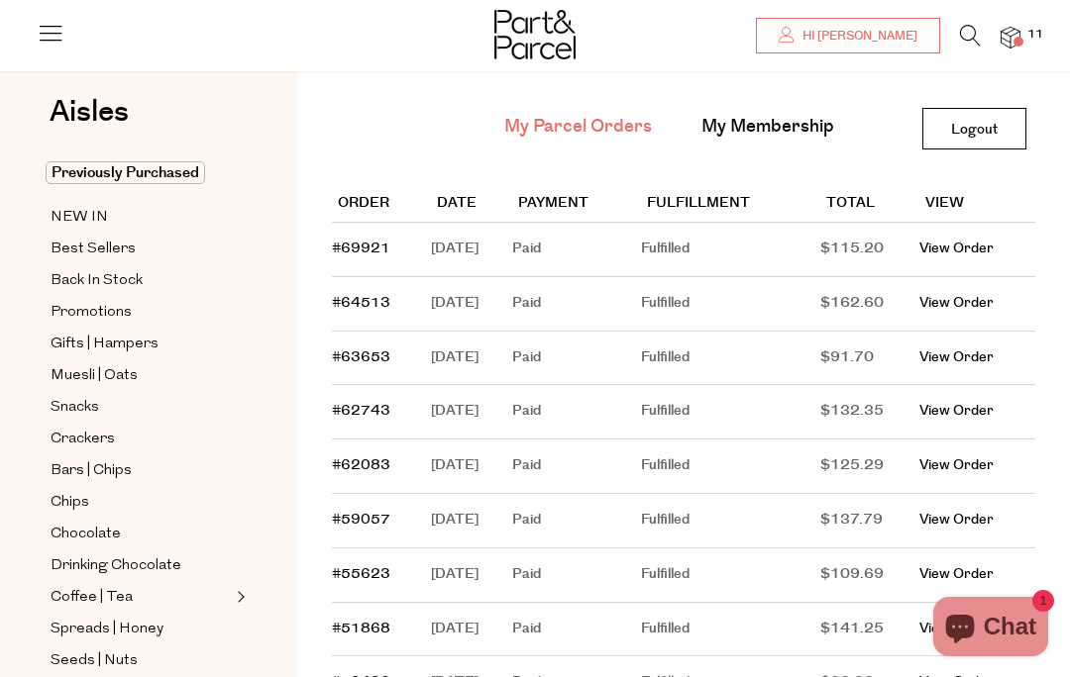
scroll to position [101, 0]
click at [572, 128] on link "My Parcel Orders" at bounding box center [578, 128] width 148 height 26
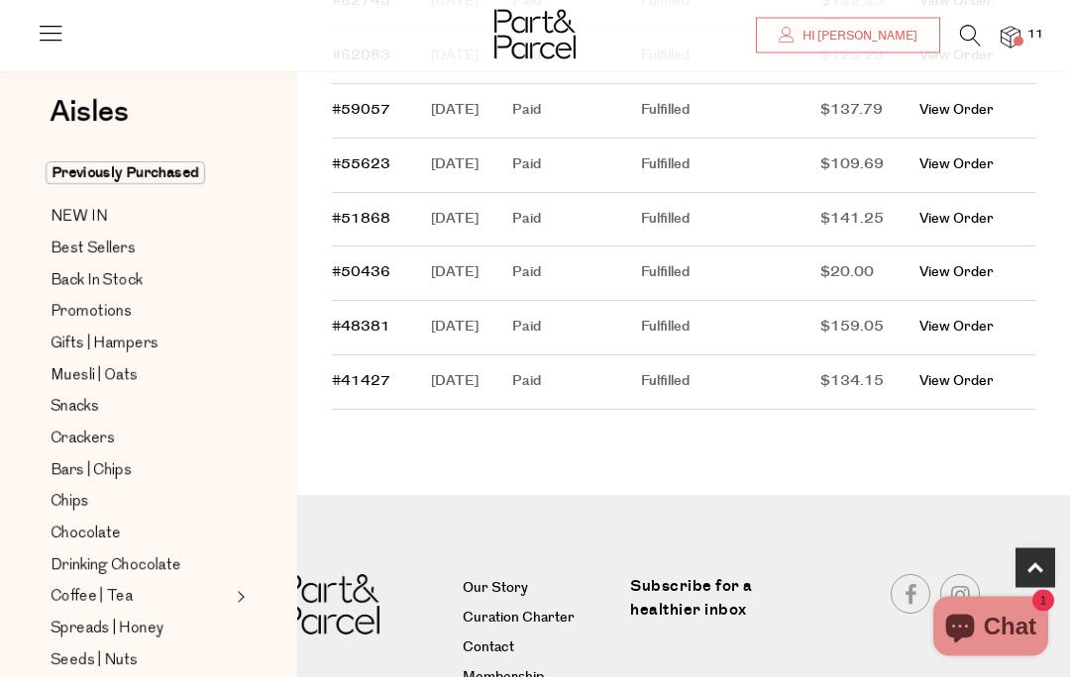
scroll to position [584, 0]
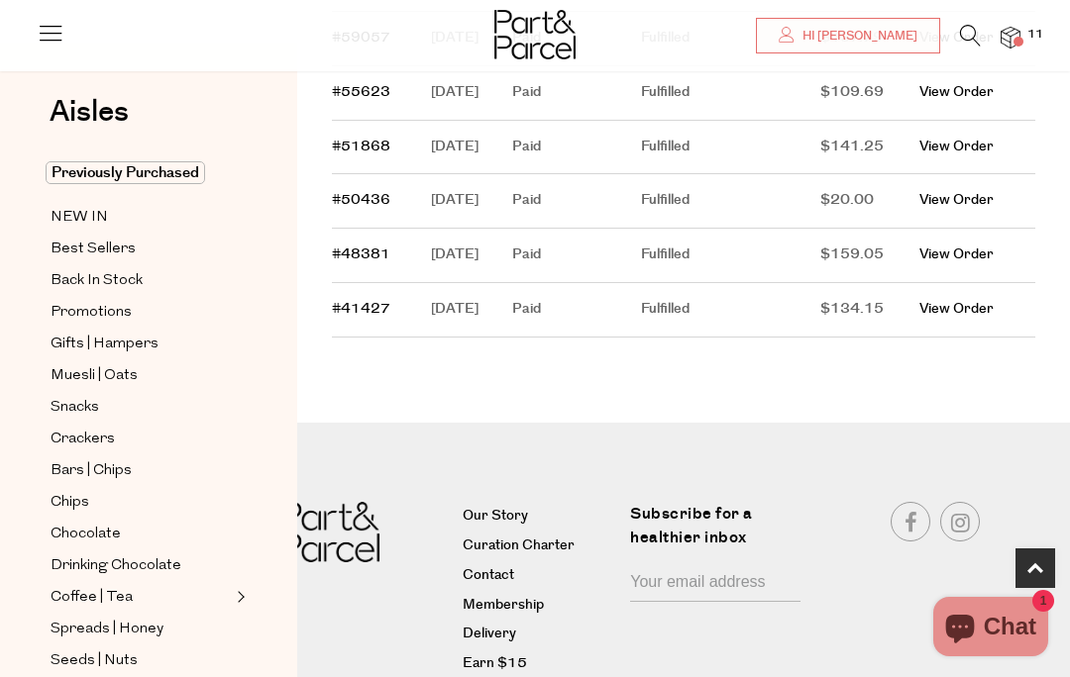
click at [149, 161] on span "Previously Purchased" at bounding box center [125, 172] width 159 height 23
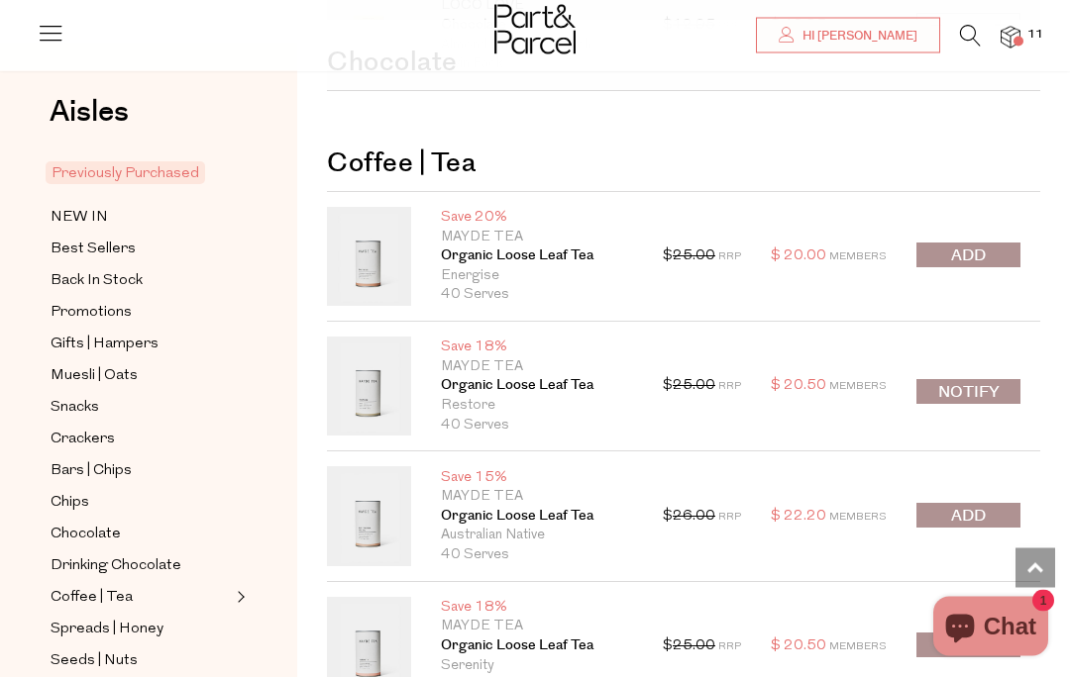
scroll to position [2159, 0]
click at [977, 25] on icon at bounding box center [970, 36] width 21 height 22
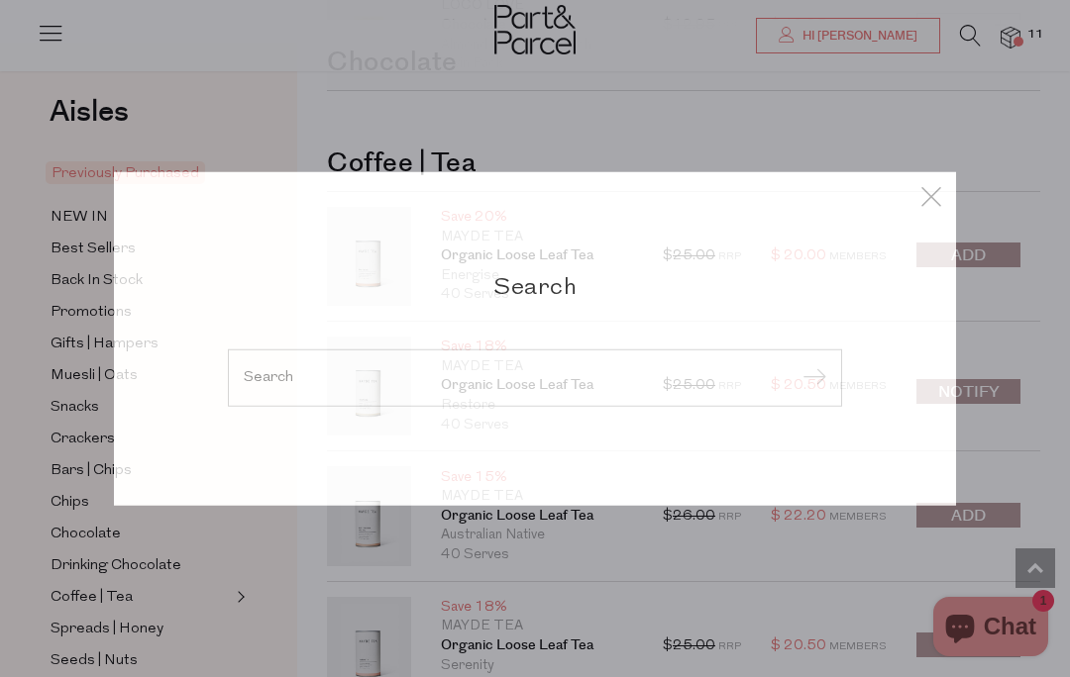
click at [981, 44] on div "Search" at bounding box center [534, 338] width 961 height 677
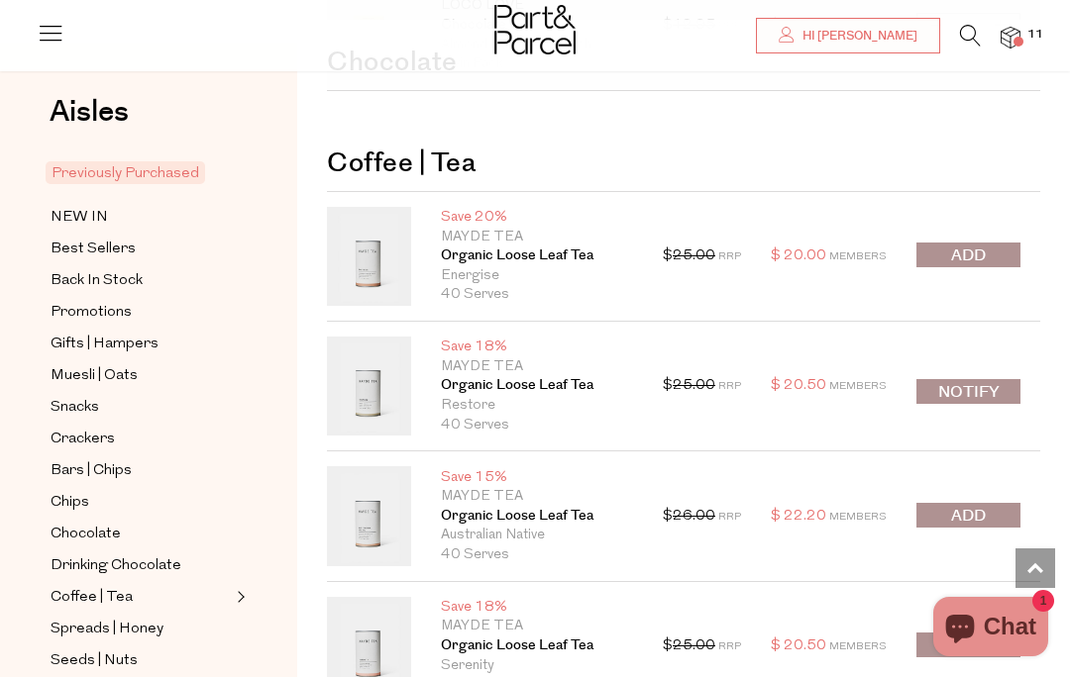
click at [971, 26] on icon at bounding box center [970, 36] width 21 height 22
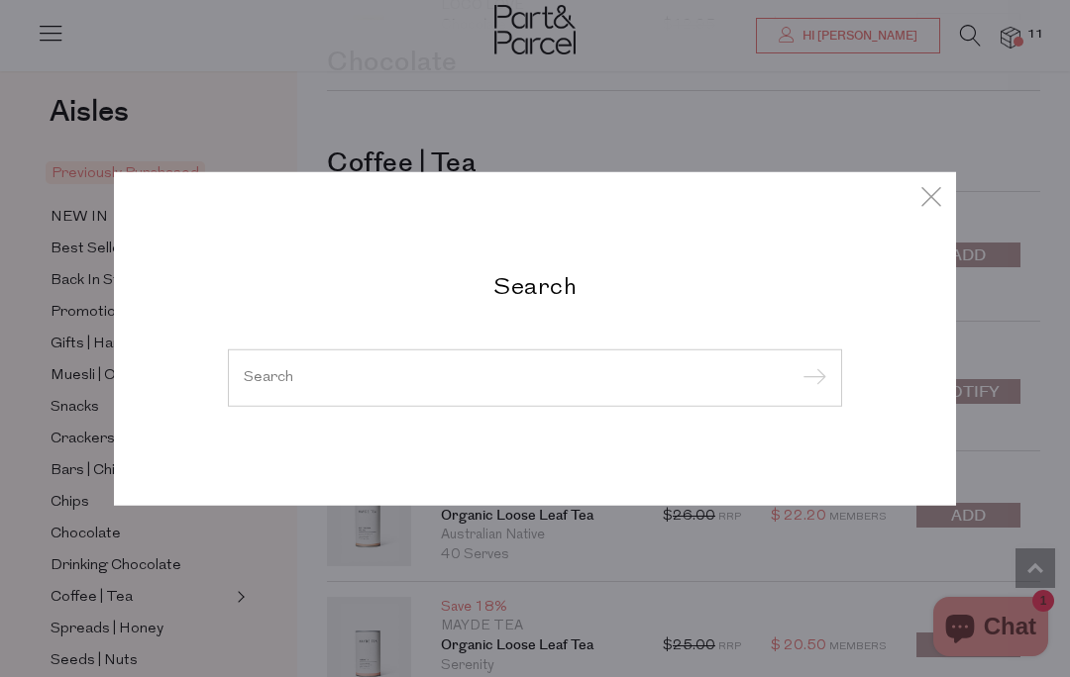
click at [583, 300] on h2 "Search" at bounding box center [535, 285] width 614 height 29
click at [591, 385] on input "search" at bounding box center [535, 377] width 582 height 15
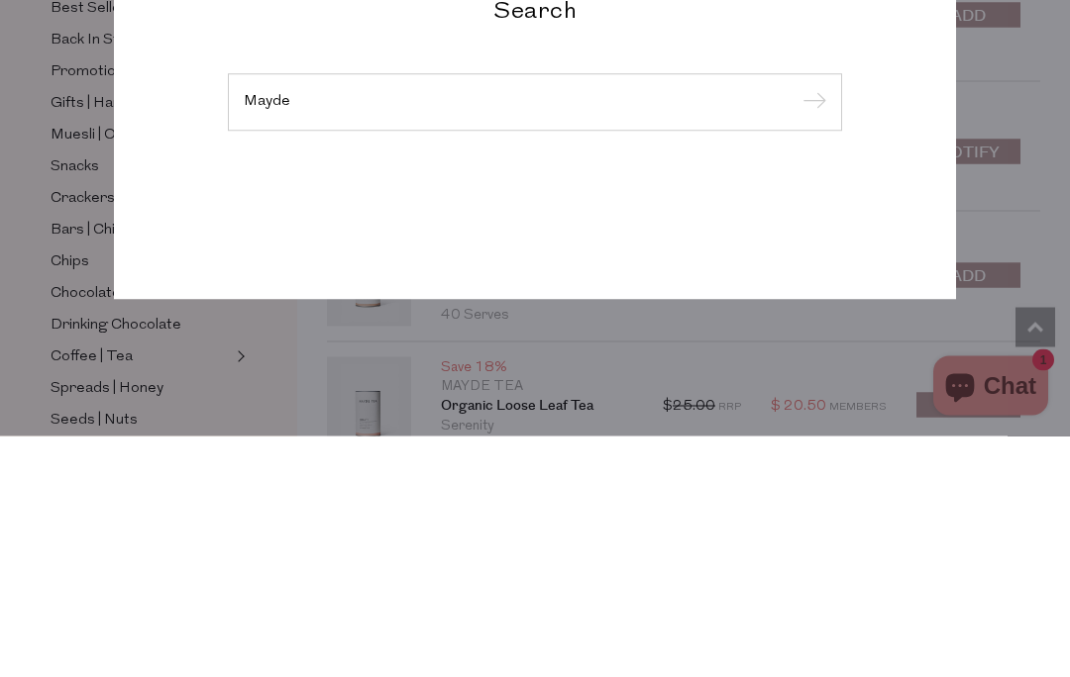
type input "Mayde"
click at [810, 330] on input "submit" at bounding box center [811, 345] width 30 height 30
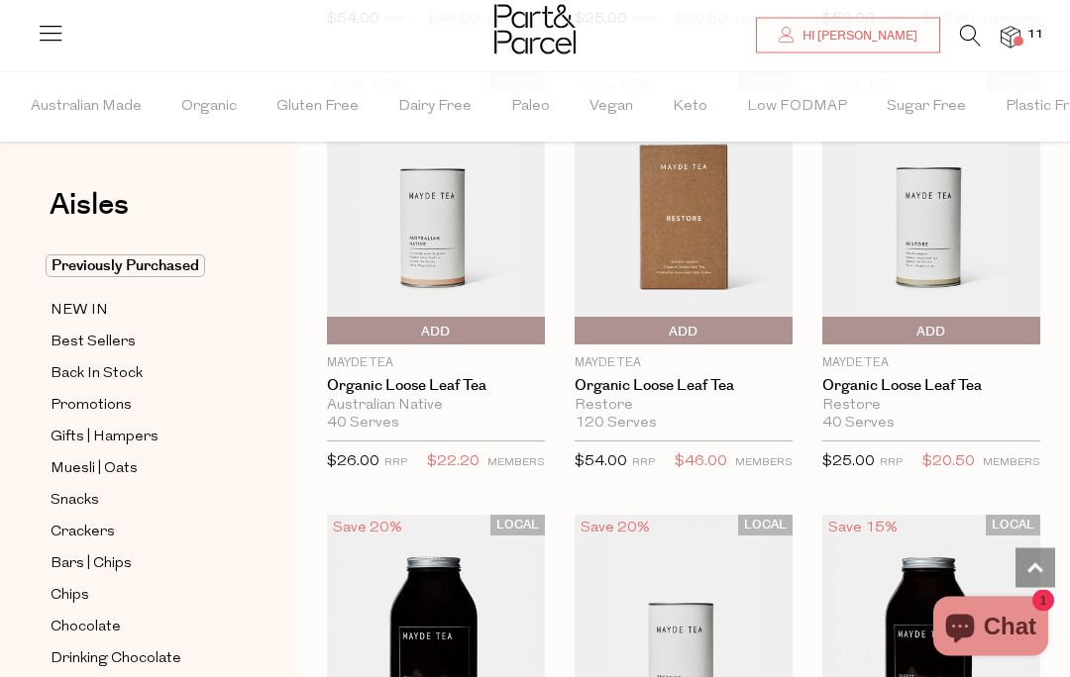
scroll to position [2759, 0]
click at [931, 252] on img at bounding box center [931, 208] width 218 height 258
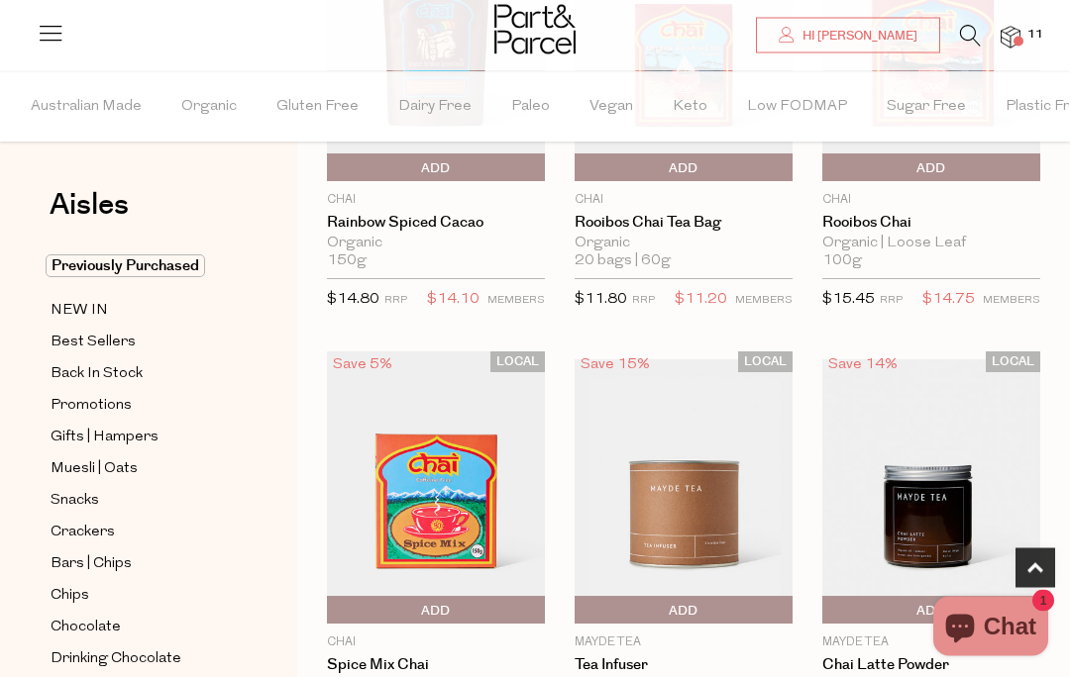
scroll to position [312, 0]
click at [967, 35] on icon at bounding box center [970, 36] width 21 height 22
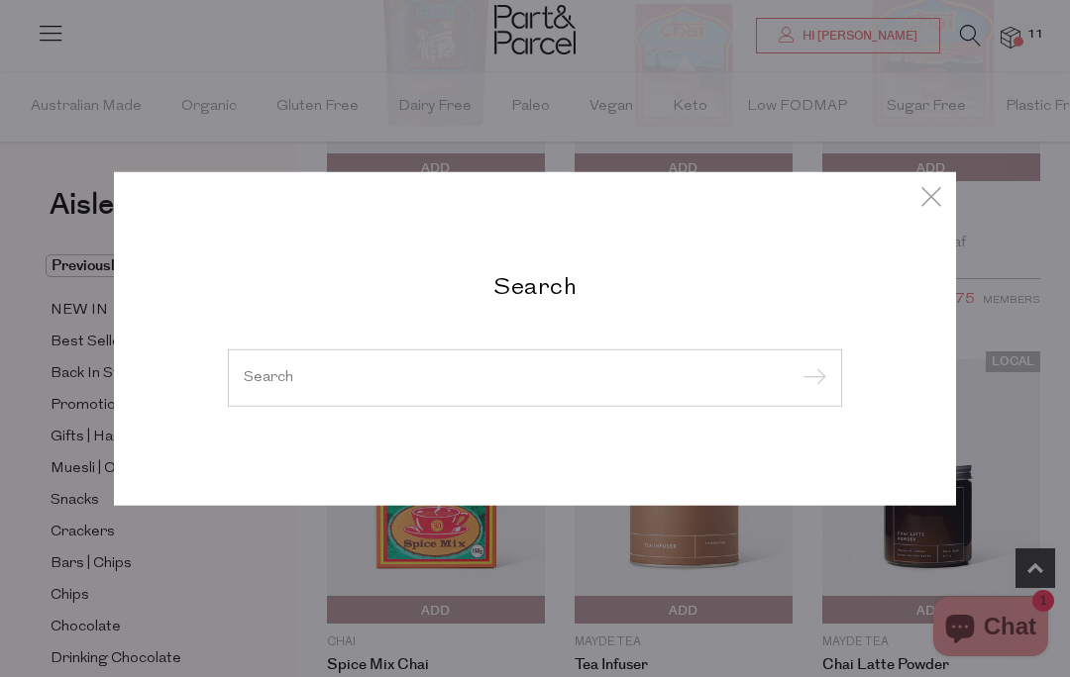
click at [448, 375] on input "search" at bounding box center [535, 377] width 582 height 15
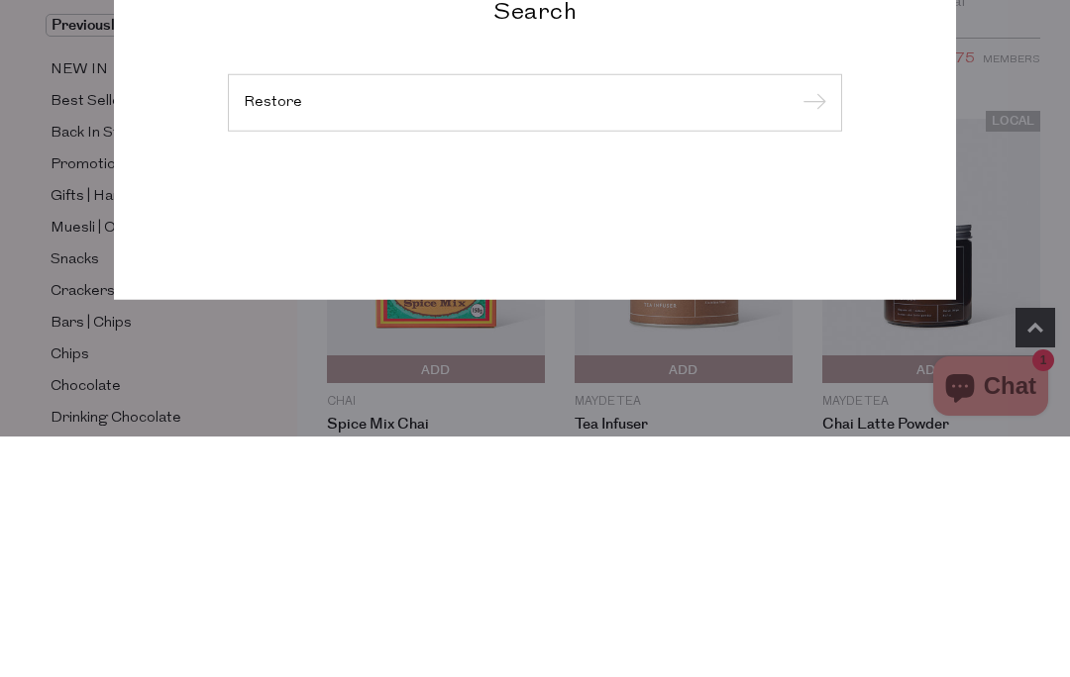
type input "Restore"
click at [810, 330] on input "submit" at bounding box center [811, 345] width 30 height 30
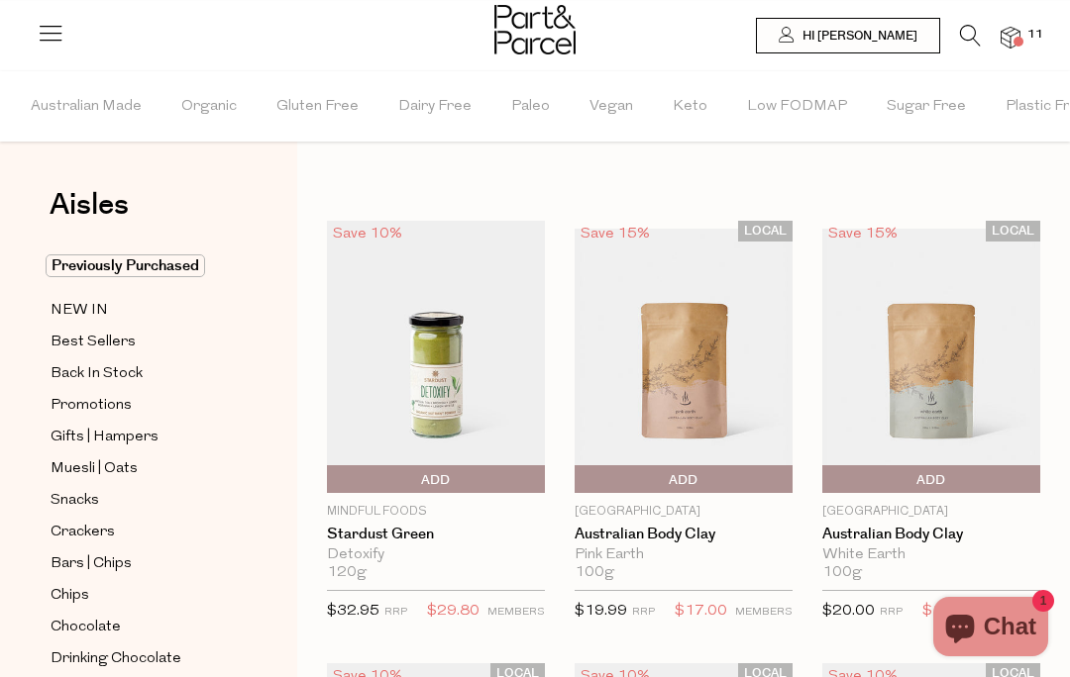
click at [962, 35] on icon at bounding box center [970, 36] width 21 height 22
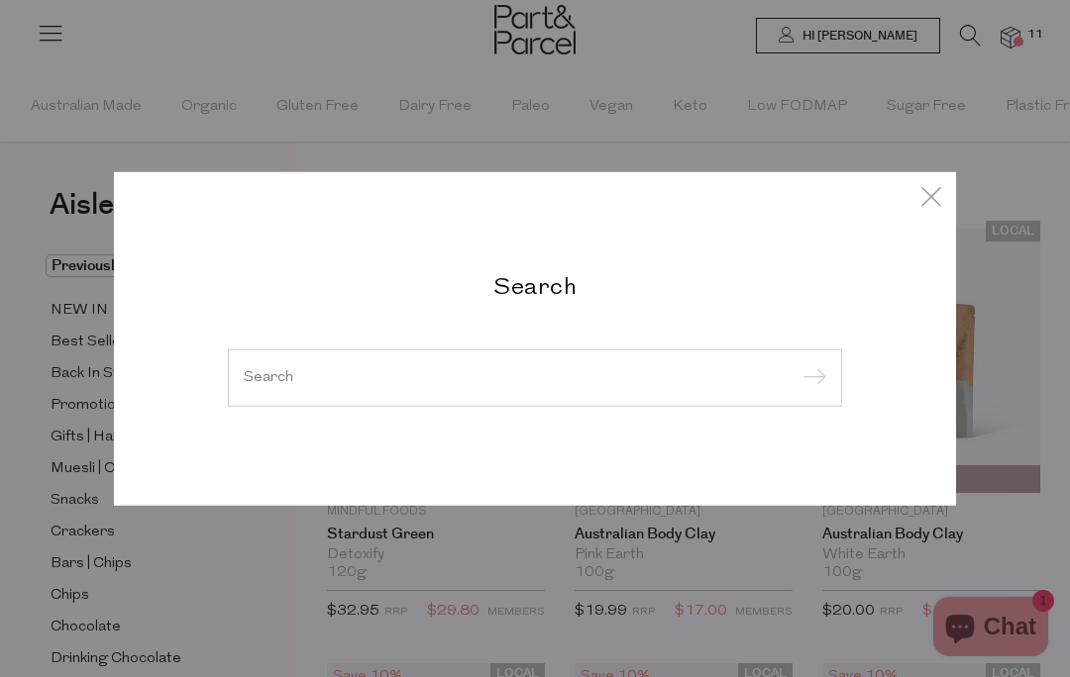
click at [521, 377] on input "search" at bounding box center [535, 377] width 582 height 15
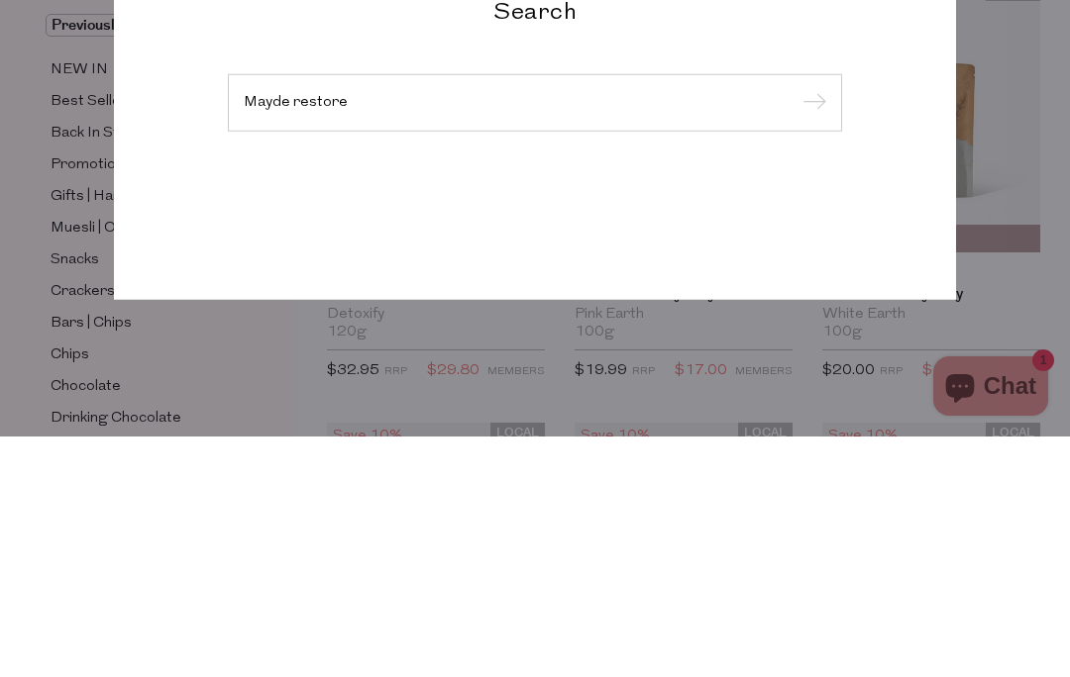
type input "Mayde restore"
click at [810, 330] on input "submit" at bounding box center [811, 345] width 30 height 30
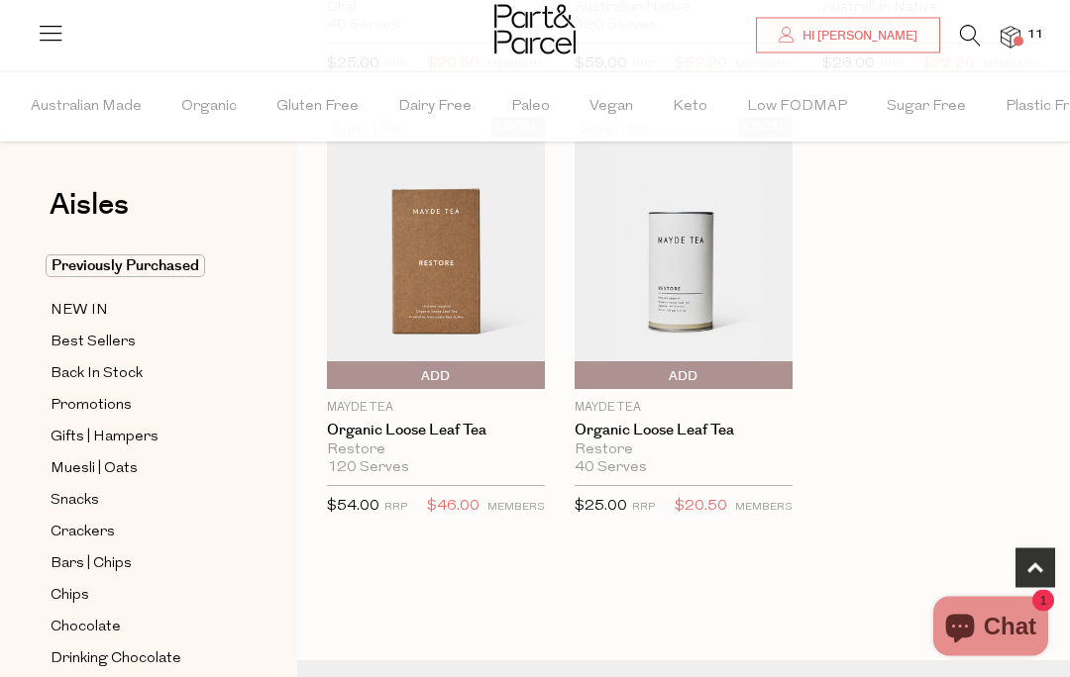
scroll to position [532, 0]
